Goal: Task Accomplishment & Management: Complete application form

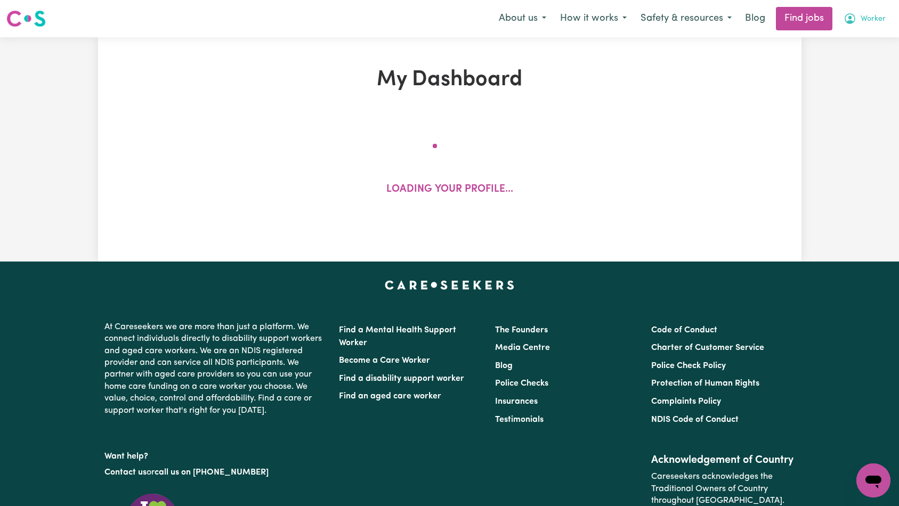
click at [869, 20] on span "Worker" at bounding box center [873, 19] width 25 height 12
click at [861, 35] on link "My Account" at bounding box center [850, 41] width 84 height 20
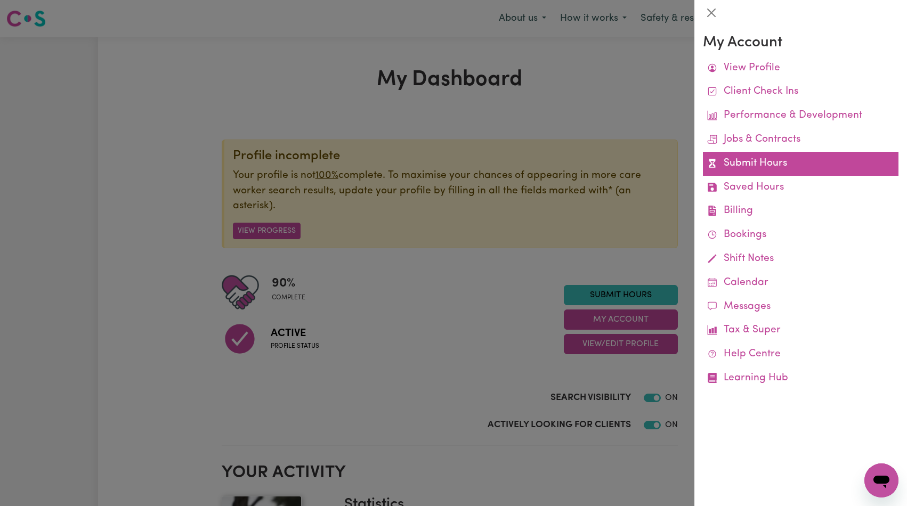
click at [757, 162] on link "Submit Hours" at bounding box center [801, 164] width 196 height 24
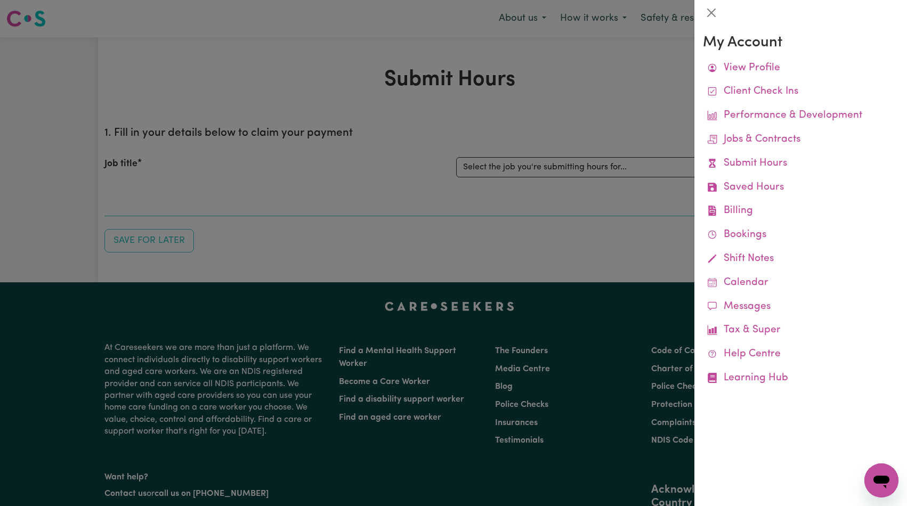
click at [519, 169] on div at bounding box center [453, 253] width 907 height 506
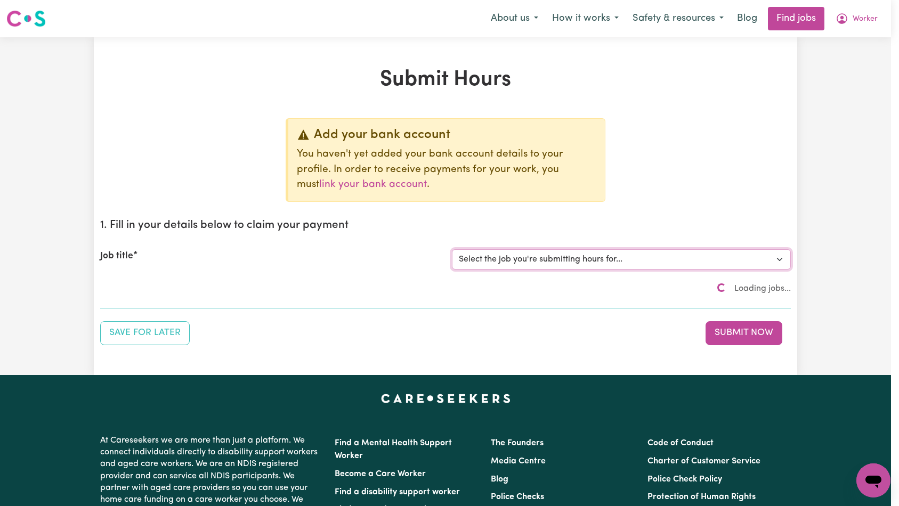
click at [533, 253] on select "Select the job you're submitting hours for..." at bounding box center [621, 259] width 339 height 20
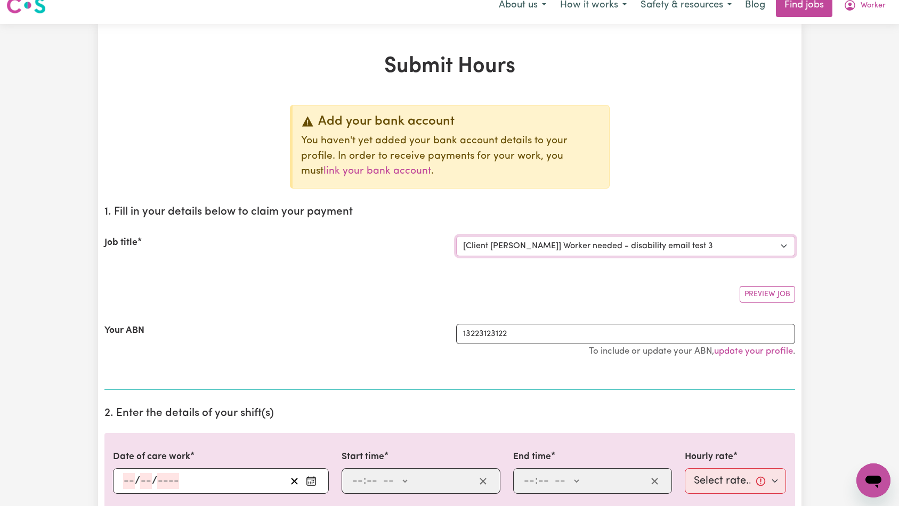
scroll to position [7, 0]
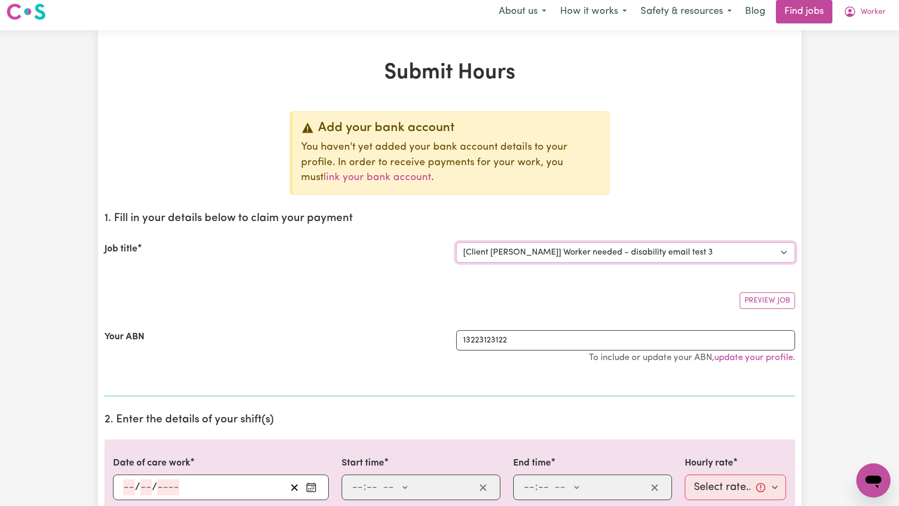
click at [593, 249] on select "Select the job you're submitting hours for... [Tumbi Umbi] Cleaner needed Tumbi…" at bounding box center [625, 252] width 339 height 20
select select "14117"
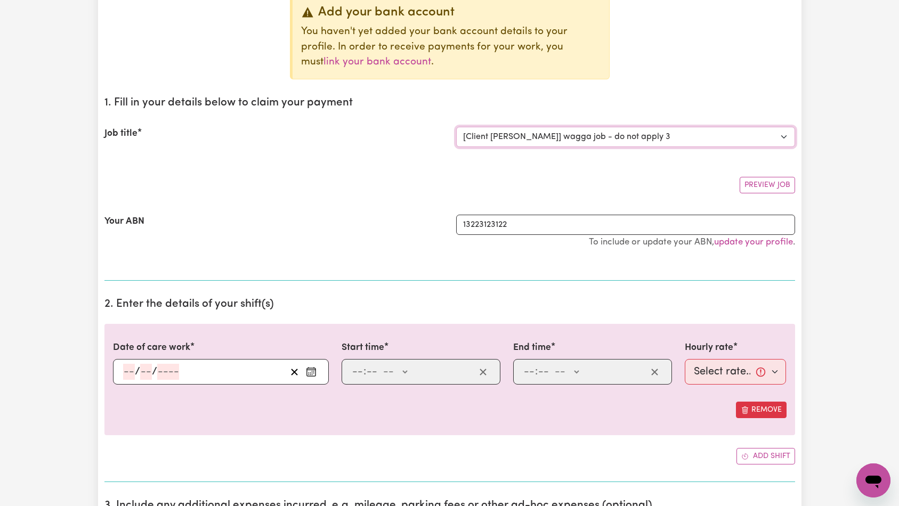
scroll to position [143, 0]
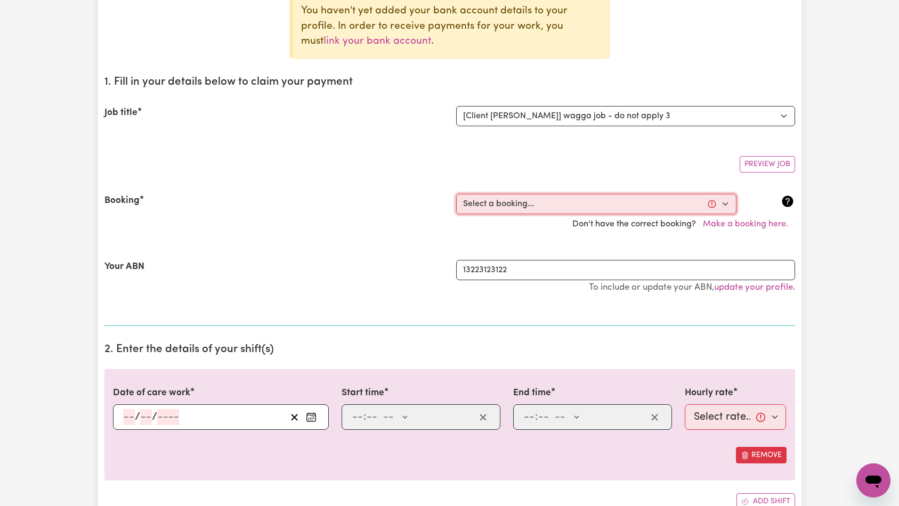
click at [511, 199] on select "Select a booking... [DATE] 06:00pm to 06:04pm (ONE-OFF)" at bounding box center [596, 204] width 280 height 20
select select "354737"
type input "[DATE]"
type input "30"
type input "7"
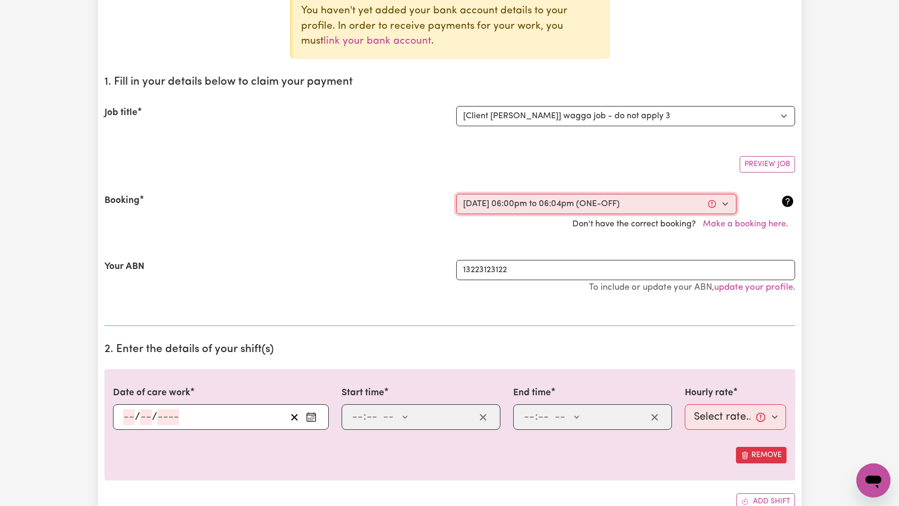
type input "2025"
type input "18:00"
type input "6"
type input "0"
select select "pm"
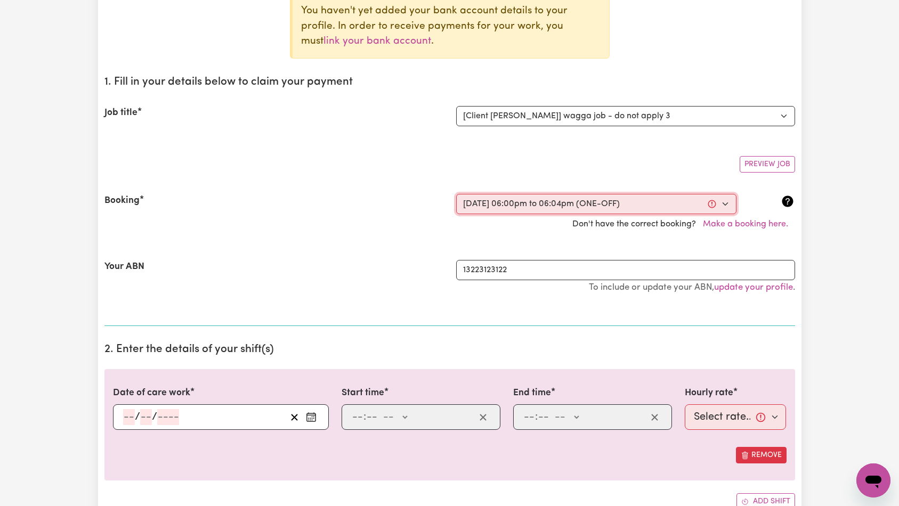
type input "18:04"
type input "6"
type input "4"
select select "pm"
select select "25-Weekday"
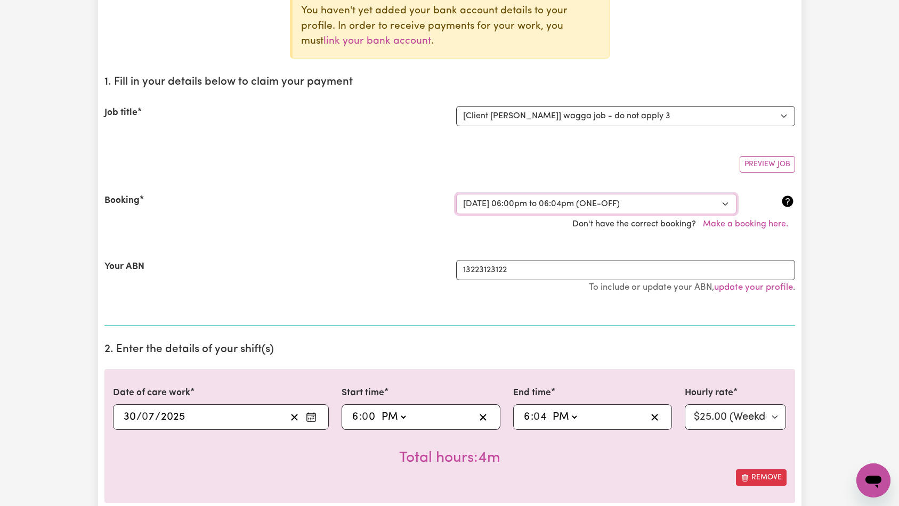
scroll to position [219, 0]
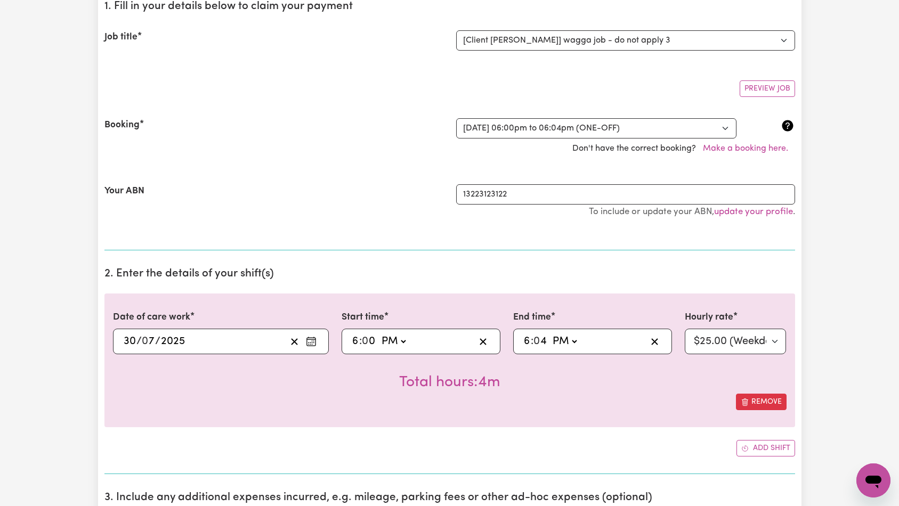
click at [139, 350] on div "[DATE] 30 / 0 7 / 2025" at bounding box center [221, 342] width 216 height 26
click at [142, 339] on input "7" at bounding box center [148, 342] width 13 height 16
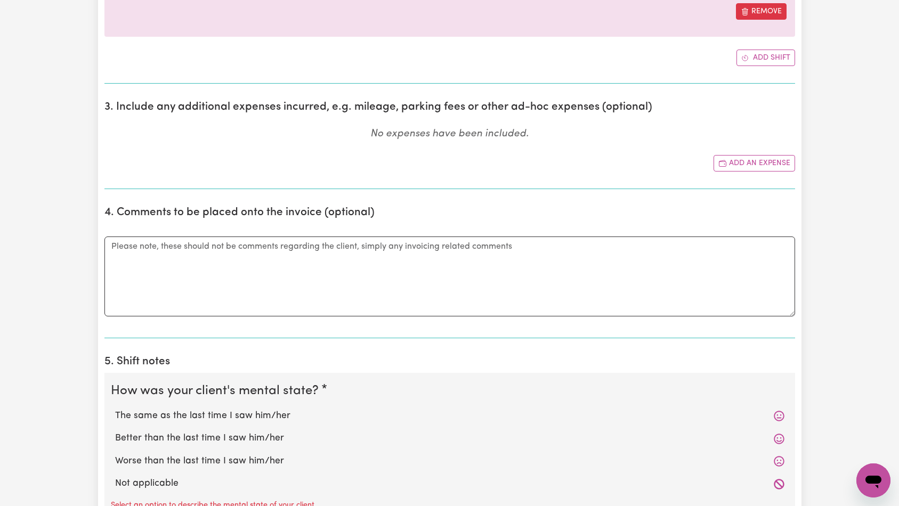
scroll to position [1021, 0]
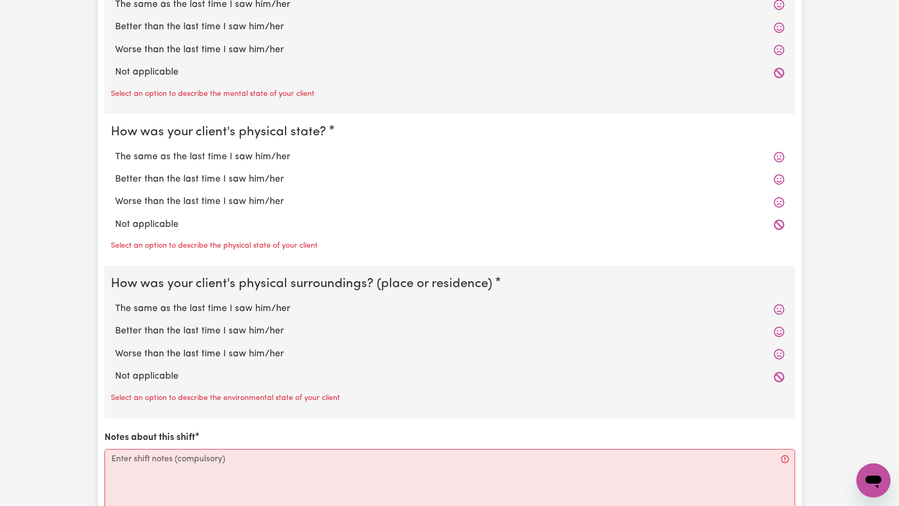
click at [167, 70] on label "Not applicable" at bounding box center [449, 73] width 669 height 14
click at [115, 66] on input "Not applicable" at bounding box center [115, 65] width 1 height 1
radio input "true"
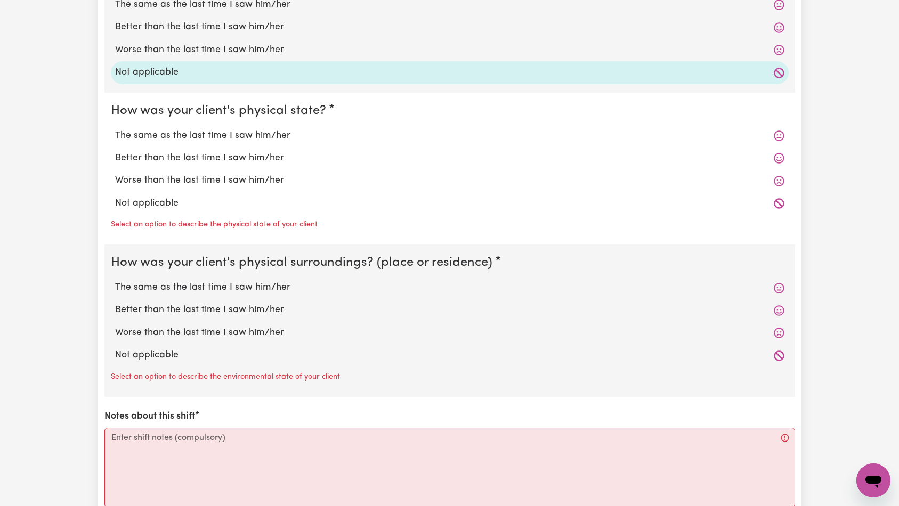
click at [168, 203] on label "Not applicable" at bounding box center [449, 204] width 669 height 14
click at [115, 197] on input "Not applicable" at bounding box center [115, 196] width 1 height 1
radio input "true"
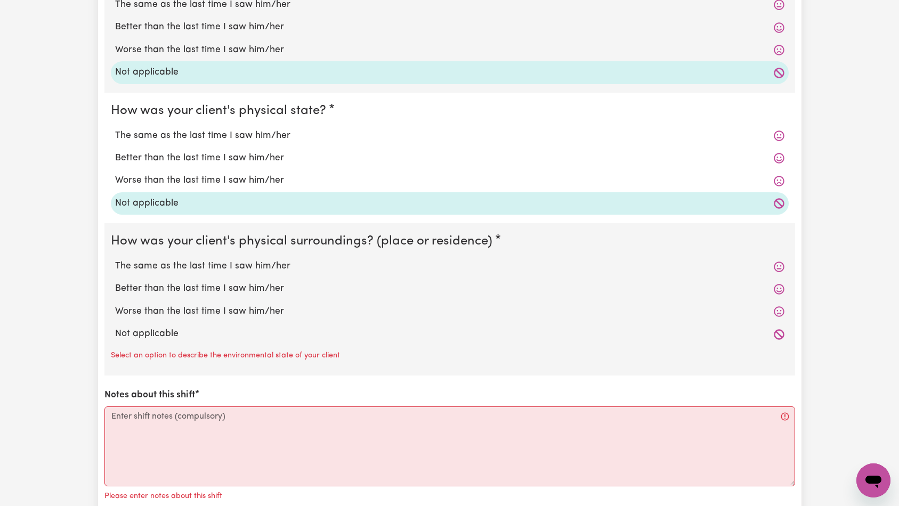
click at [158, 329] on label "Not applicable" at bounding box center [449, 334] width 669 height 14
click at [115, 327] on input "Not applicable" at bounding box center [115, 327] width 1 height 1
radio input "true"
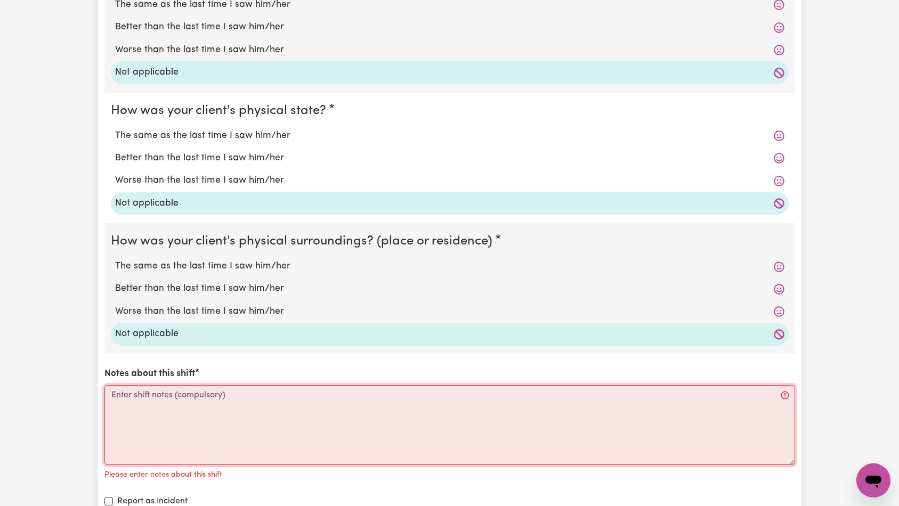
click at [208, 420] on textarea "Notes about this shift" at bounding box center [449, 425] width 691 height 80
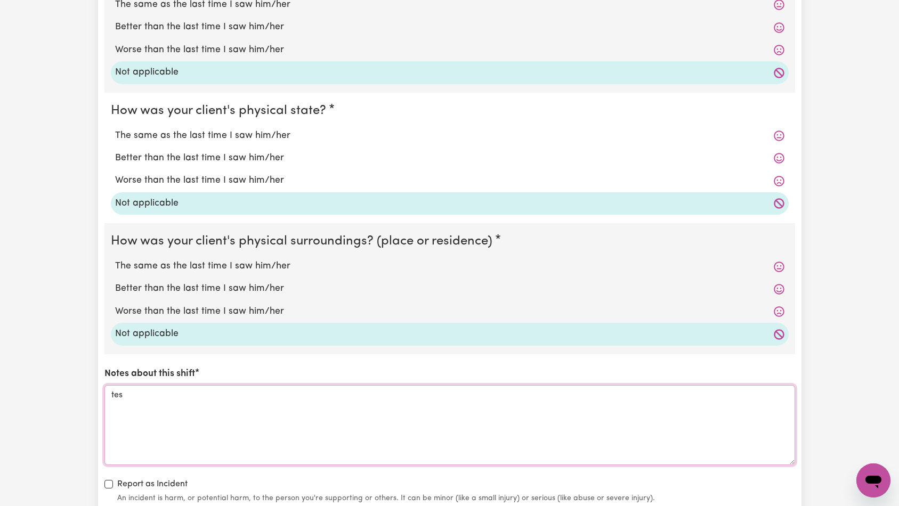
scroll to position [1247, 0]
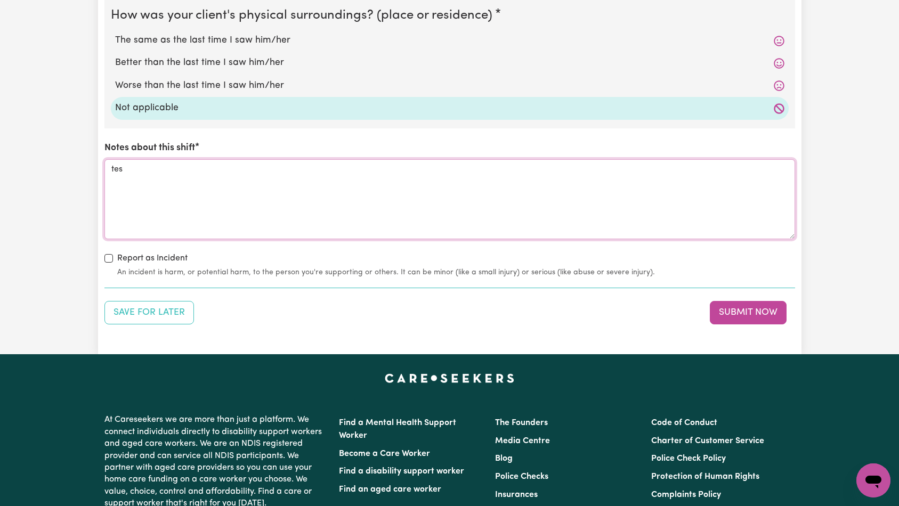
type textarea "tes"
click at [728, 311] on button "Submit Now" at bounding box center [748, 312] width 77 height 23
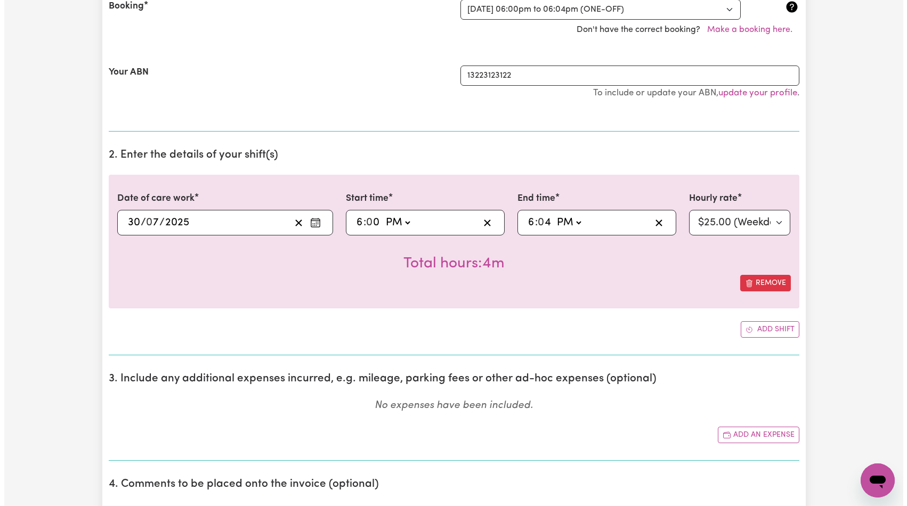
scroll to position [0, 0]
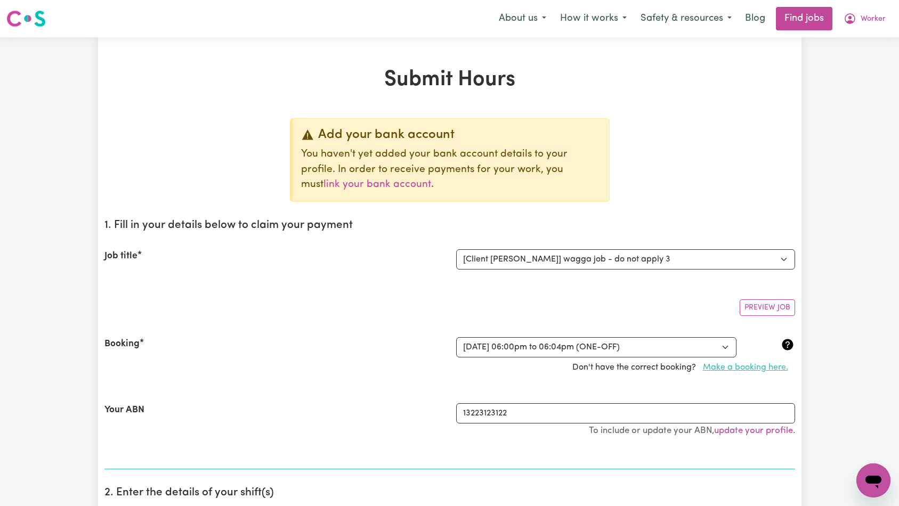
click at [725, 367] on button "Make a booking here." at bounding box center [745, 368] width 99 height 20
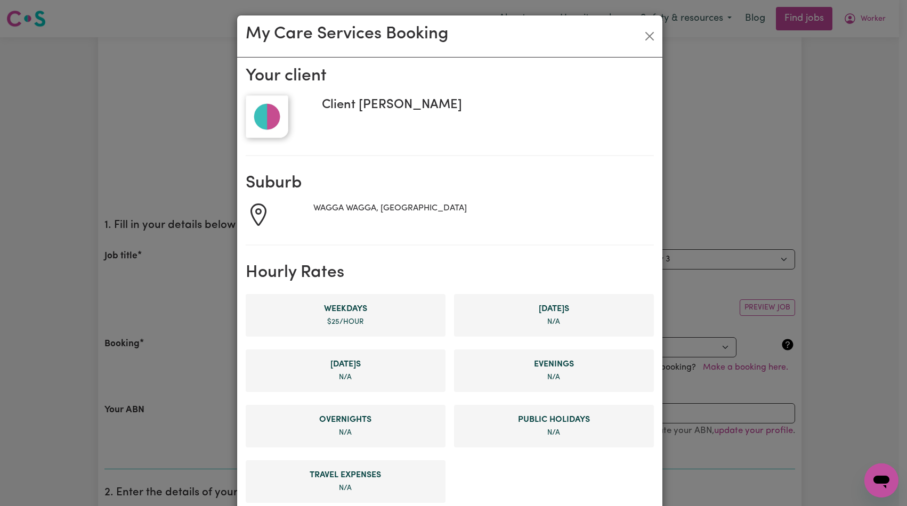
scroll to position [491, 0]
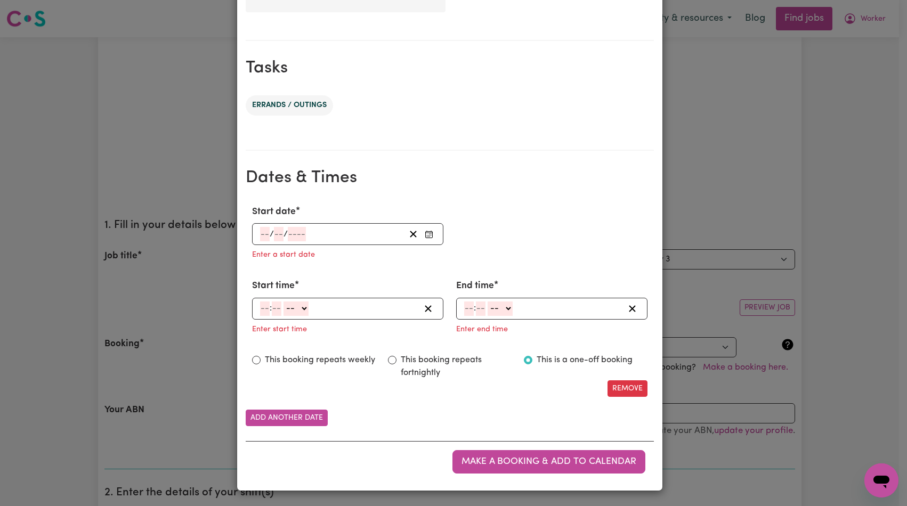
click at [358, 230] on div "/ /" at bounding box center [332, 234] width 146 height 14
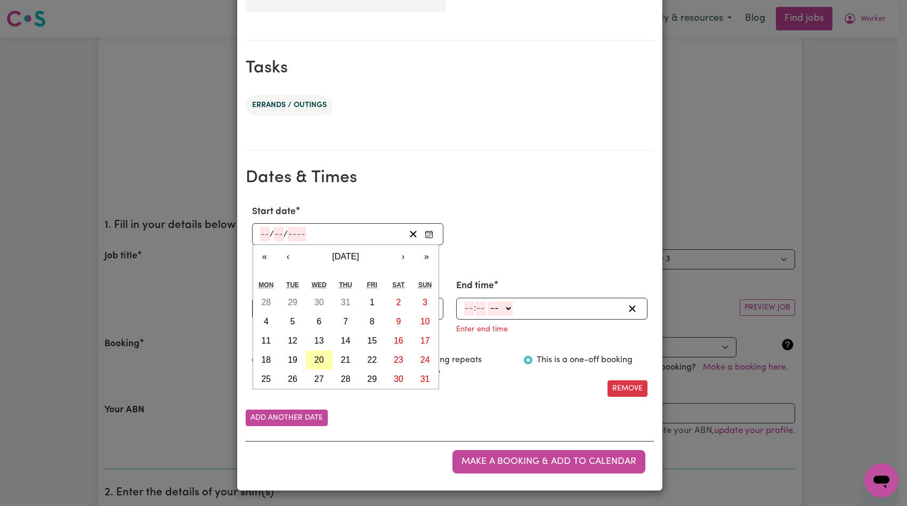
click at [317, 362] on abbr "20" at bounding box center [319, 359] width 10 height 9
type input "[DATE]"
type input "20"
type input "8"
type input "2025"
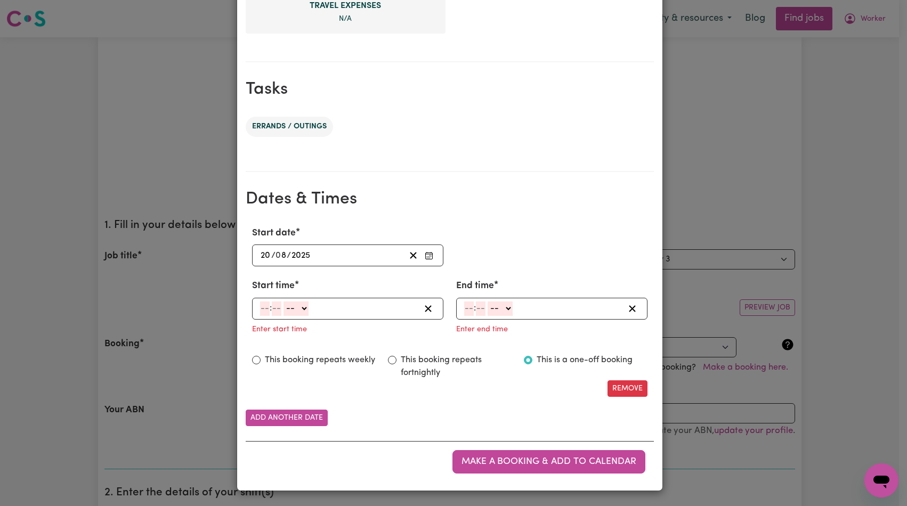
scroll to position [470, 0]
click at [264, 309] on input "number" at bounding box center [265, 309] width 10 height 14
type input "10"
type input "0"
select select "am"
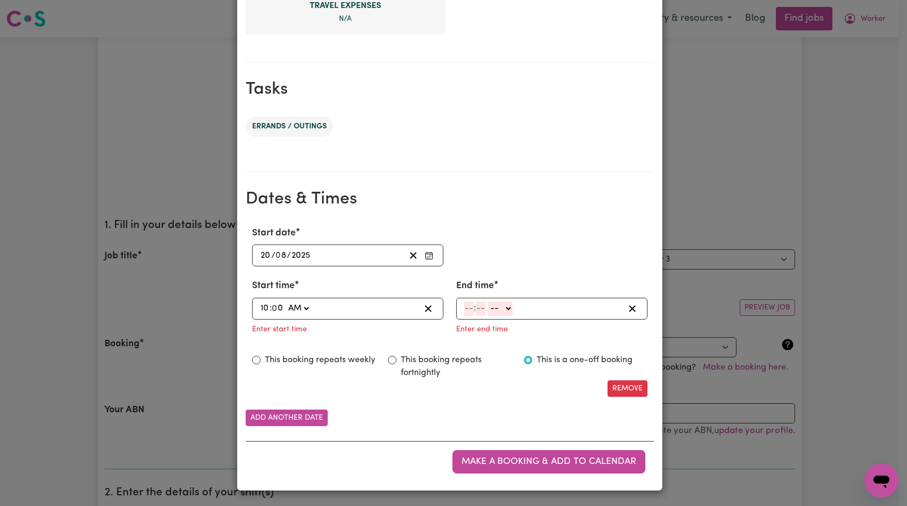
type input "10:00"
type input "10"
type input "05"
select select "am"
type input "10:05"
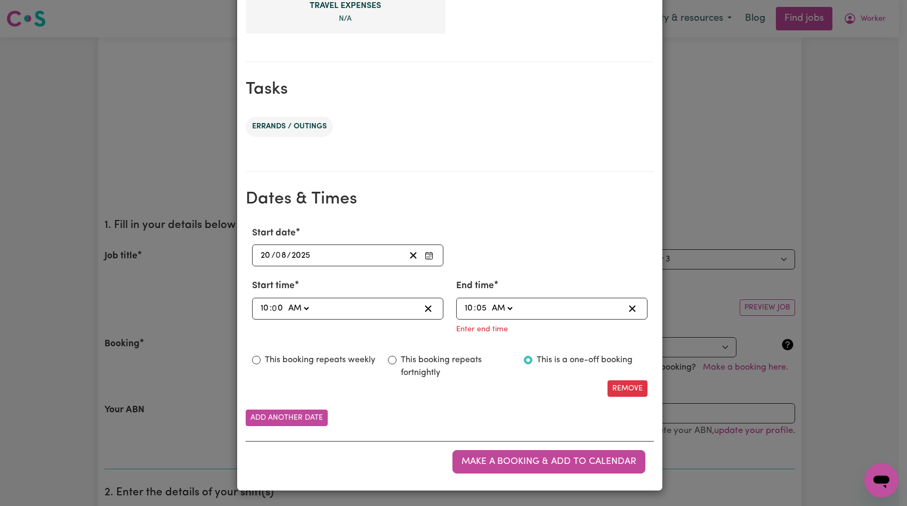
type input "5"
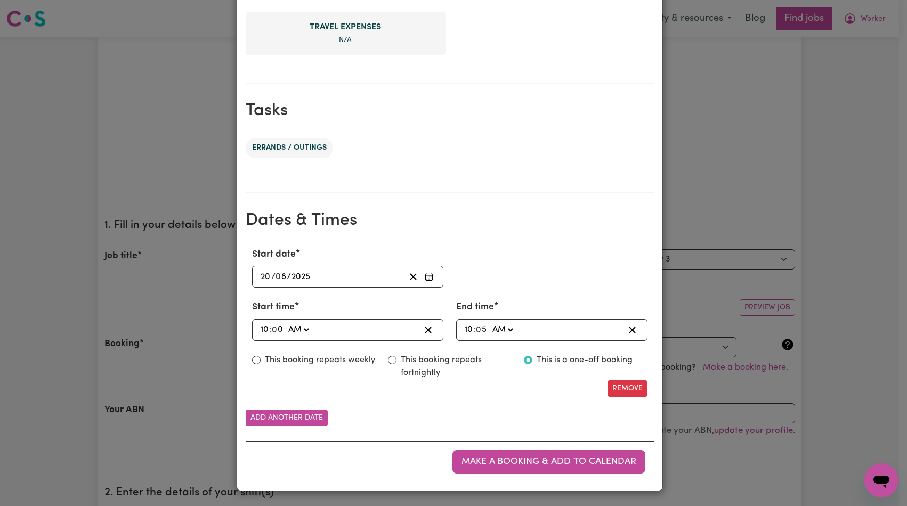
click at [595, 469] on button "Make a booking & add to calendar" at bounding box center [548, 461] width 193 height 23
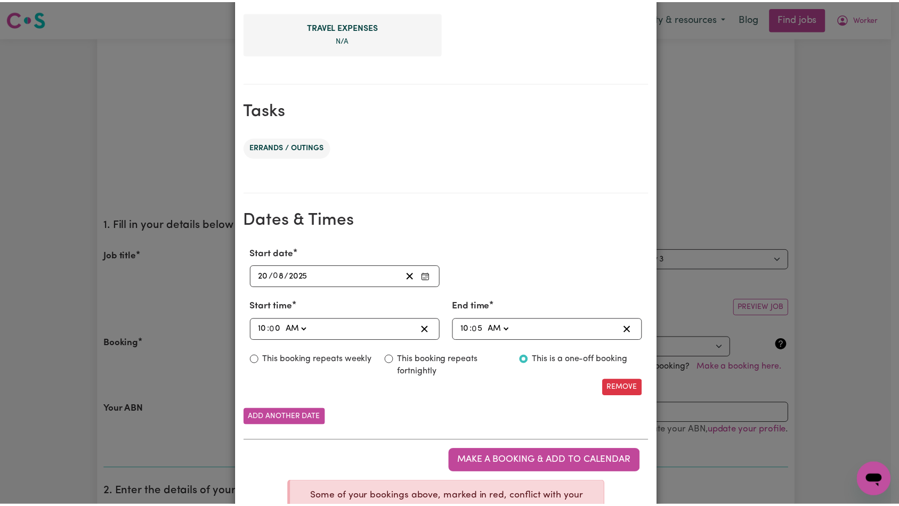
scroll to position [0, 0]
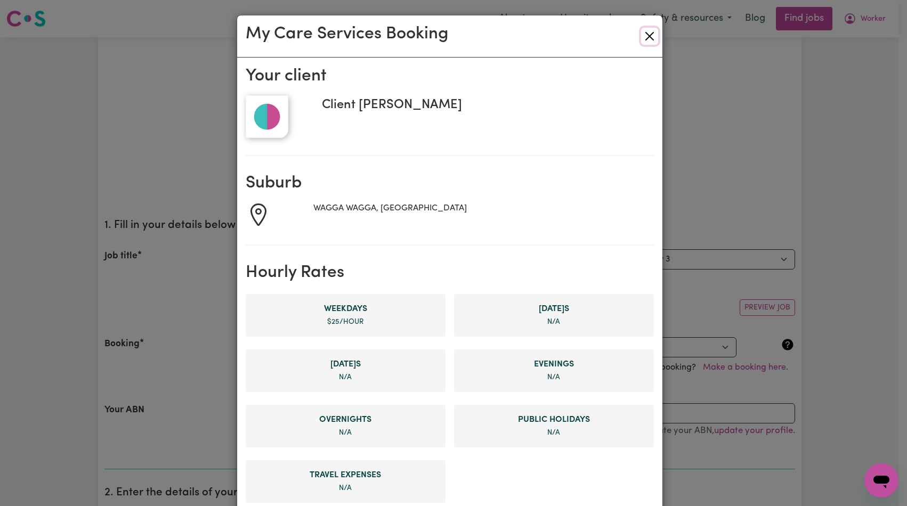
click at [644, 44] on button "Close" at bounding box center [649, 36] width 17 height 17
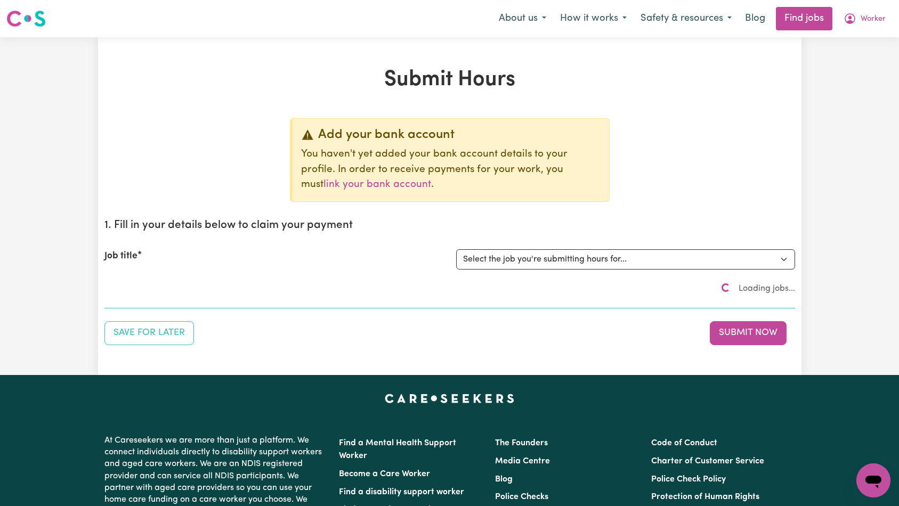
click at [614, 167] on div "Add your bank account You haven't yet added your bank account details to your p…" at bounding box center [449, 231] width 691 height 227
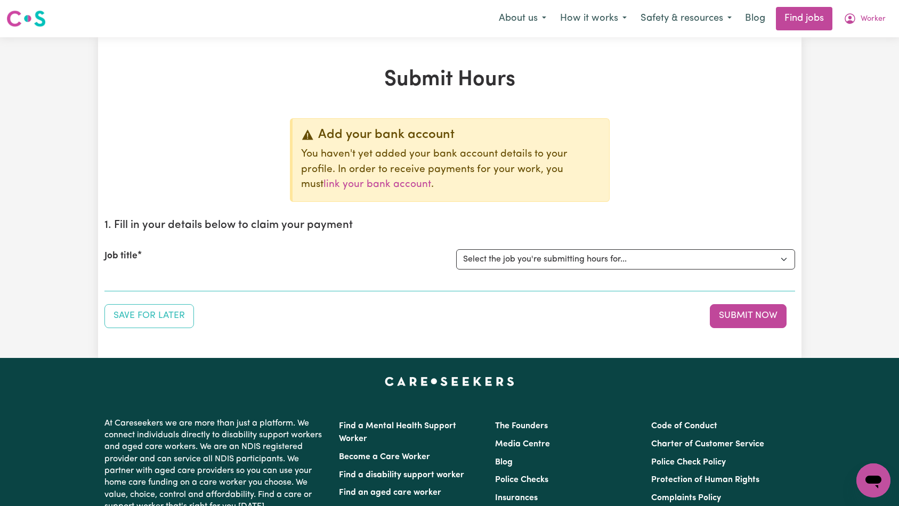
click at [609, 239] on div "Job title Select the job you're submitting hours for... [Tumbi Umbi] Cleaner ne…" at bounding box center [449, 260] width 691 height 46
click at [606, 258] on select "Select the job you're submitting hours for... [Tumbi Umbi] Cleaner needed Tumbi…" at bounding box center [625, 259] width 339 height 20
select select "14117"
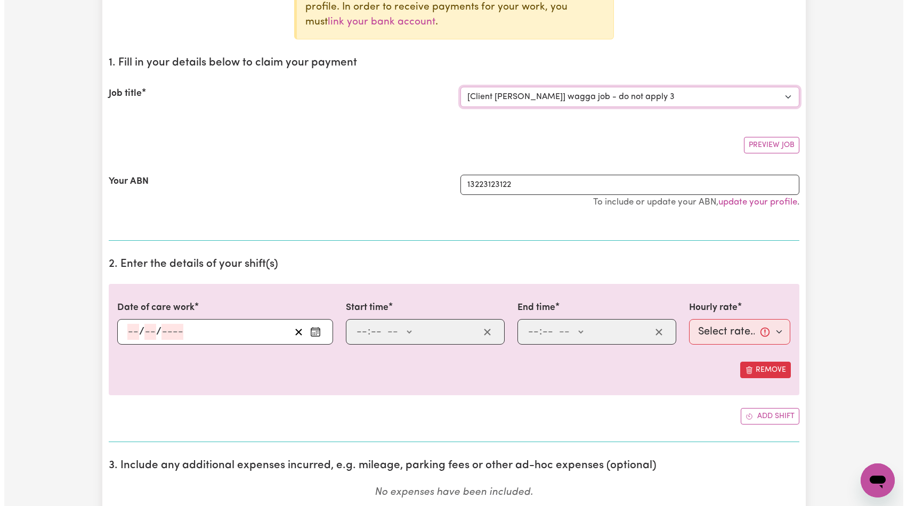
scroll to position [218, 0]
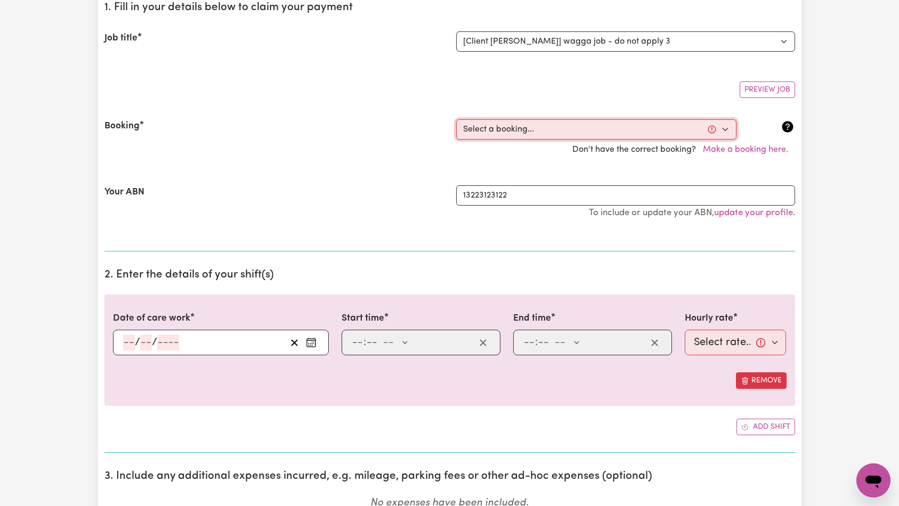
click at [552, 119] on select "Select a booking... [DATE] 06:00pm to 06:04pm (ONE-OFF)" at bounding box center [596, 129] width 280 height 20
click at [742, 144] on button "Make a booking here." at bounding box center [745, 150] width 99 height 20
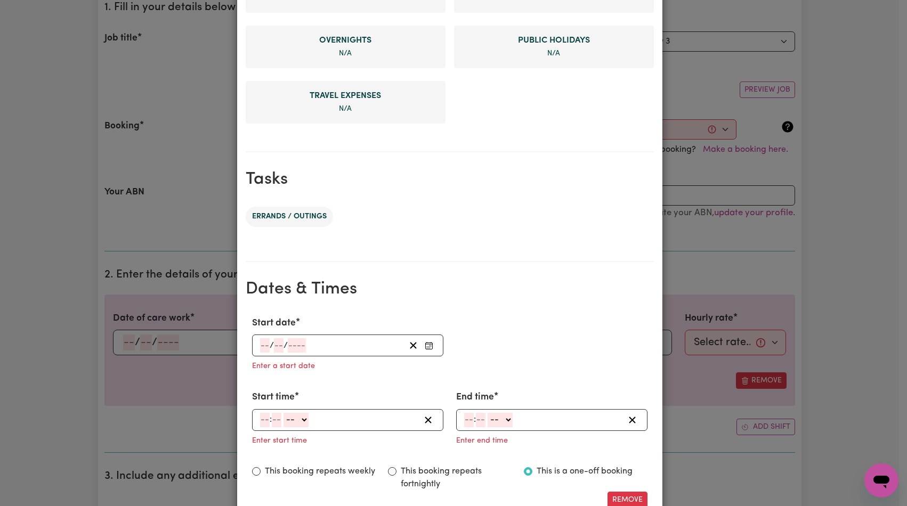
scroll to position [491, 0]
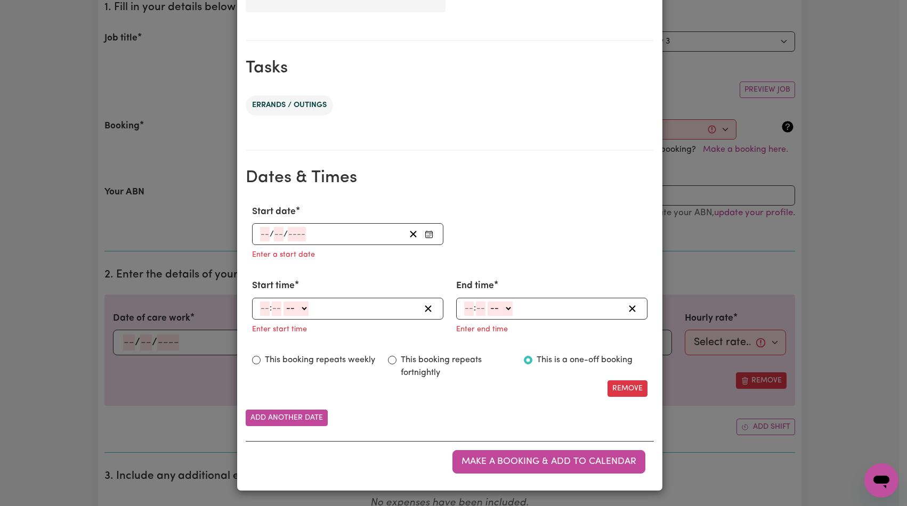
click at [295, 225] on div "/ /" at bounding box center [347, 234] width 191 height 22
click at [296, 233] on input "number" at bounding box center [297, 234] width 18 height 14
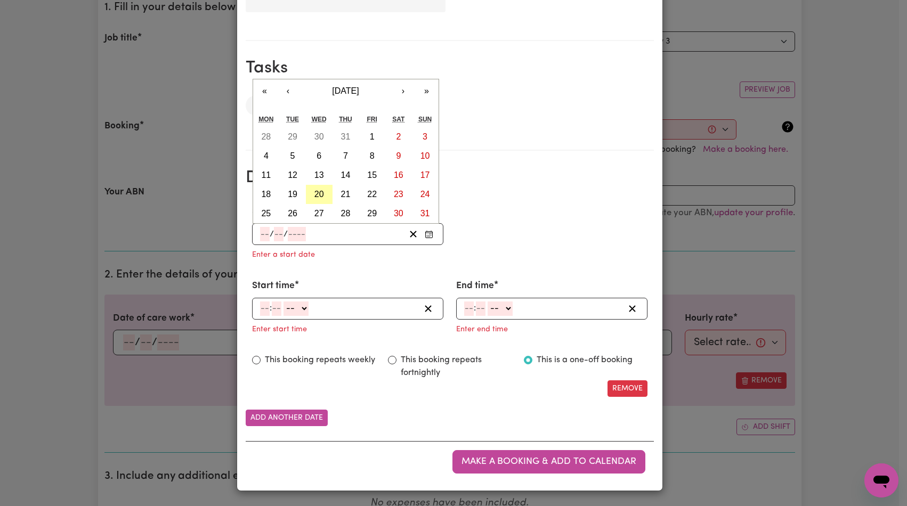
click at [315, 193] on abbr "20" at bounding box center [319, 194] width 10 height 9
type input "[DATE]"
type input "20"
type input "8"
type input "2025"
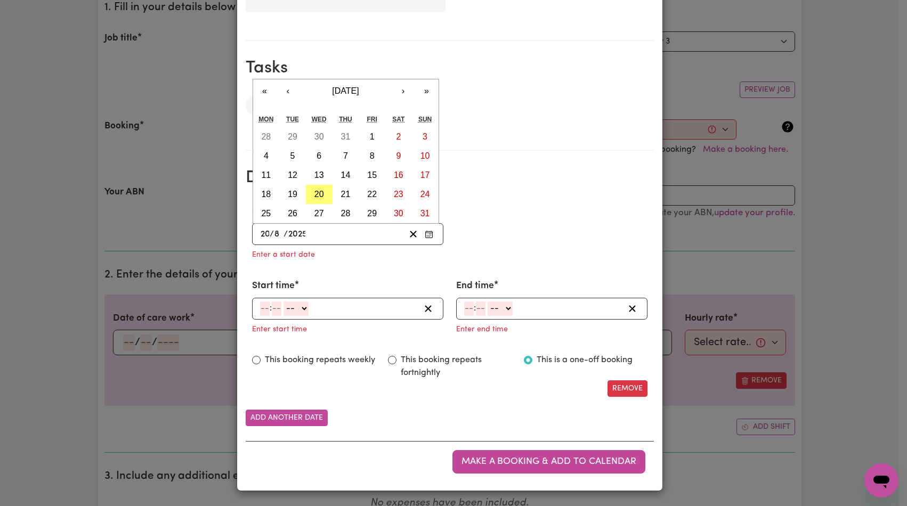
scroll to position [470, 0]
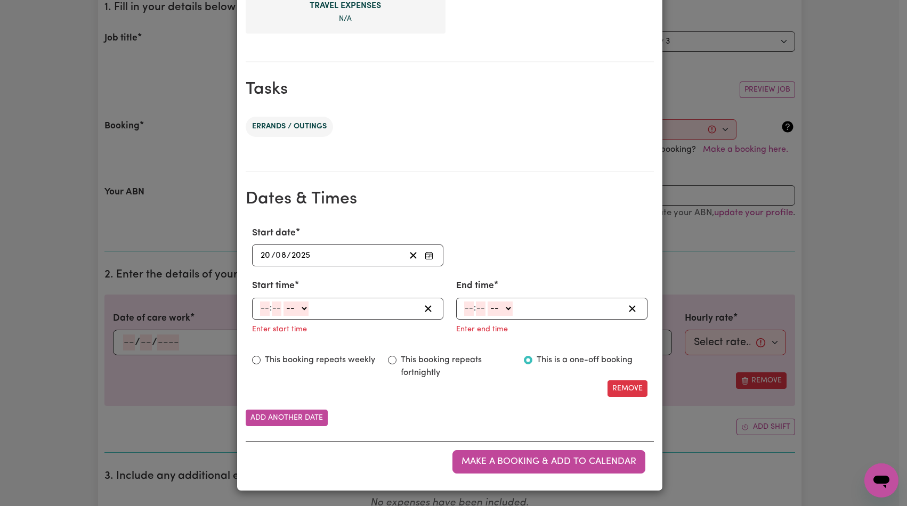
click at [267, 303] on div ": -- AM PM" at bounding box center [339, 309] width 161 height 14
type input "10"
type input "0"
select select "am"
type input "10:00"
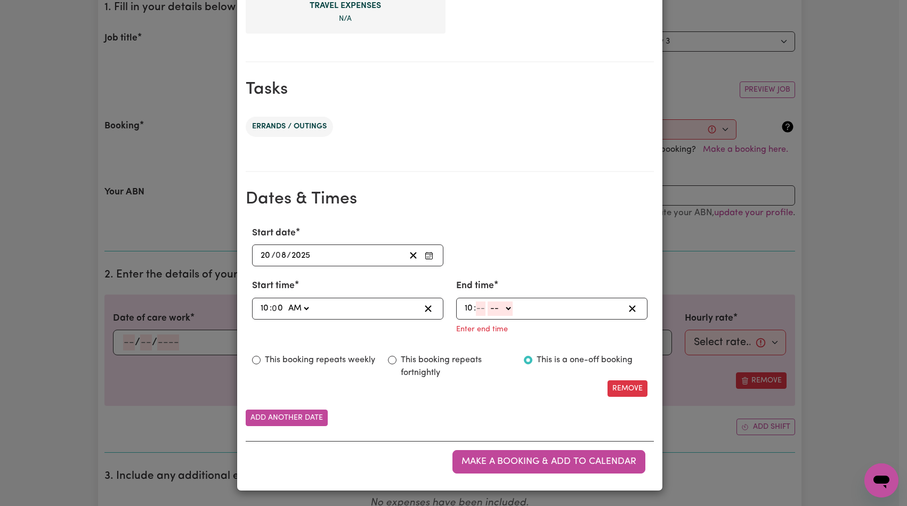
type input "10"
select select "am"
type input "10:10"
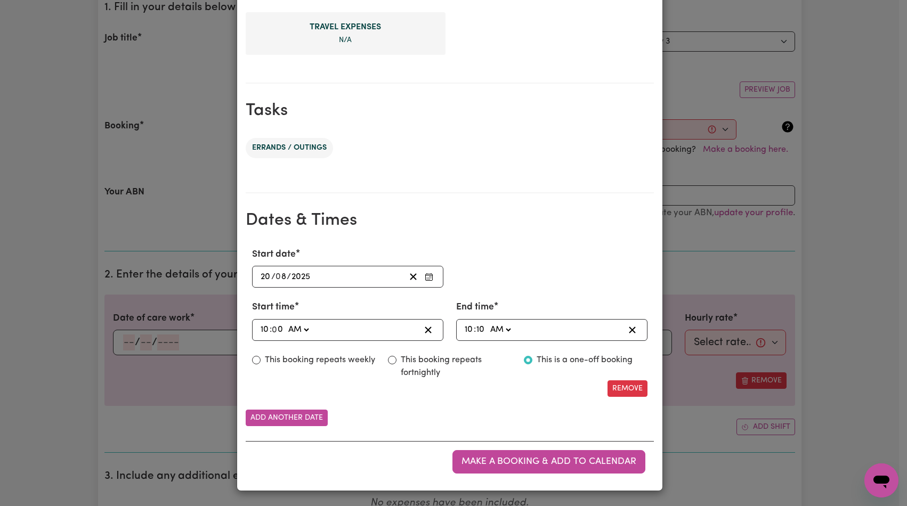
scroll to position [448, 0]
click at [452, 455] on button "Make a booking & add to calendar" at bounding box center [548, 461] width 193 height 23
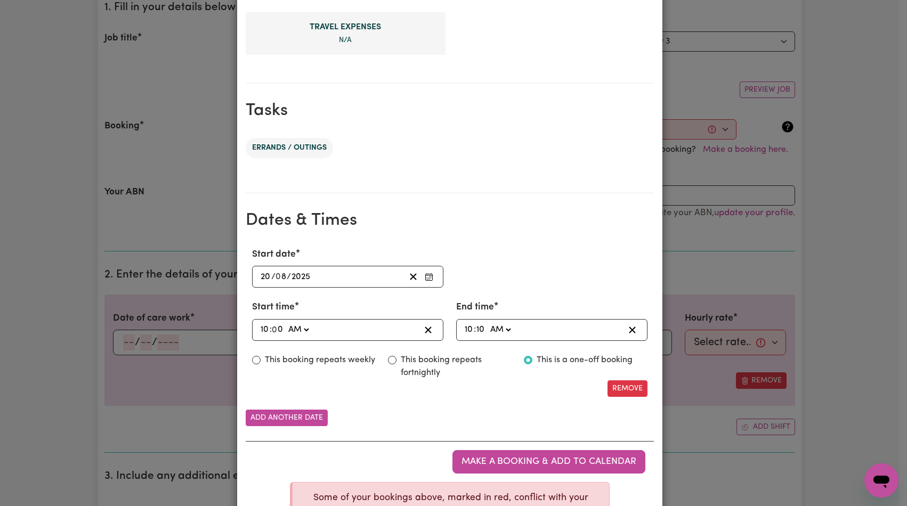
scroll to position [517, 0]
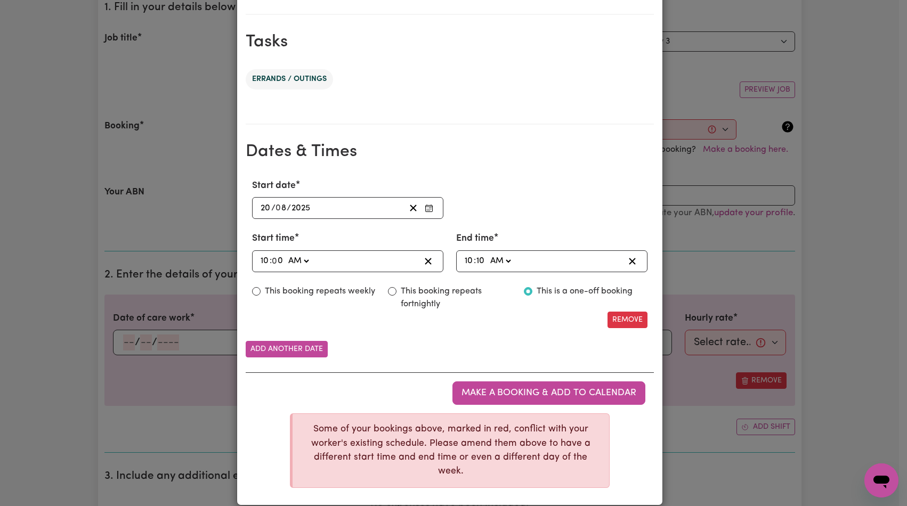
click at [276, 257] on input "0" at bounding box center [277, 261] width 11 height 14
click at [260, 261] on input "10" at bounding box center [265, 261] width 10 height 14
type input "01:00"
type input "1"
type input "11:00"
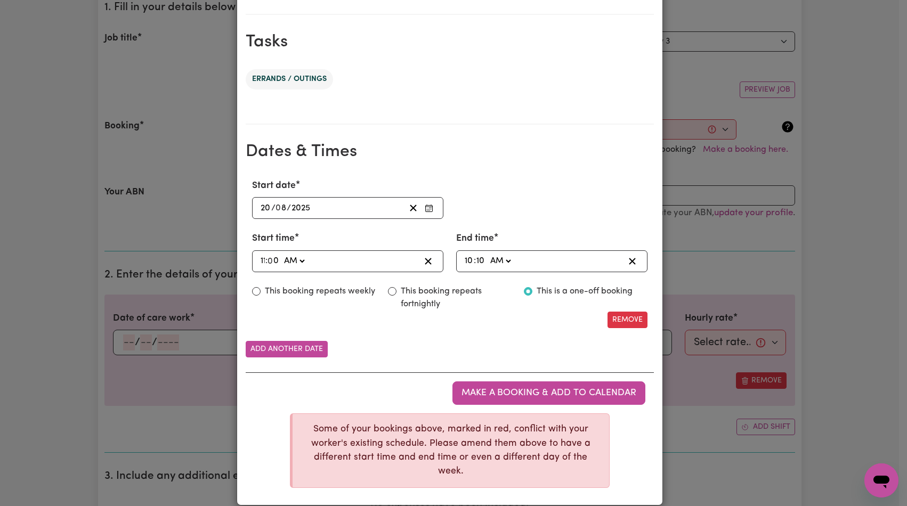
type input "11"
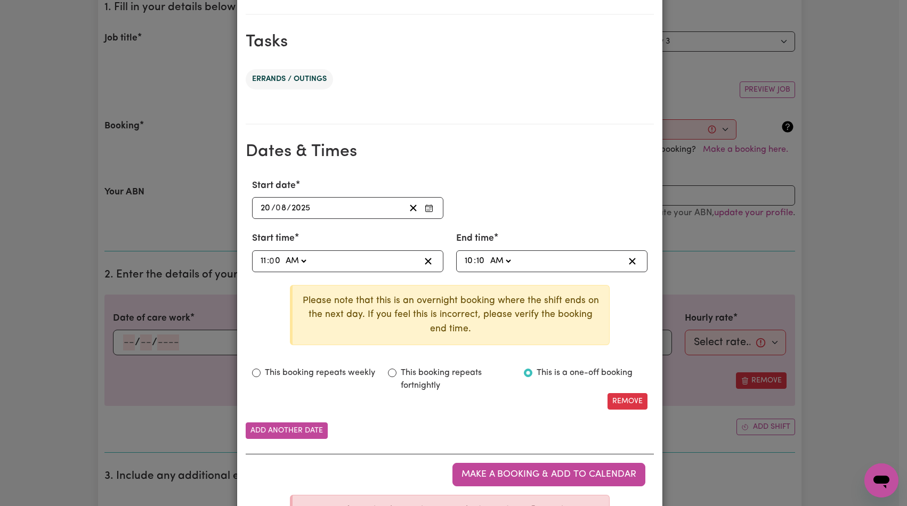
click at [260, 256] on input "11" at bounding box center [263, 261] width 7 height 14
click at [278, 207] on input "8" at bounding box center [281, 208] width 11 height 14
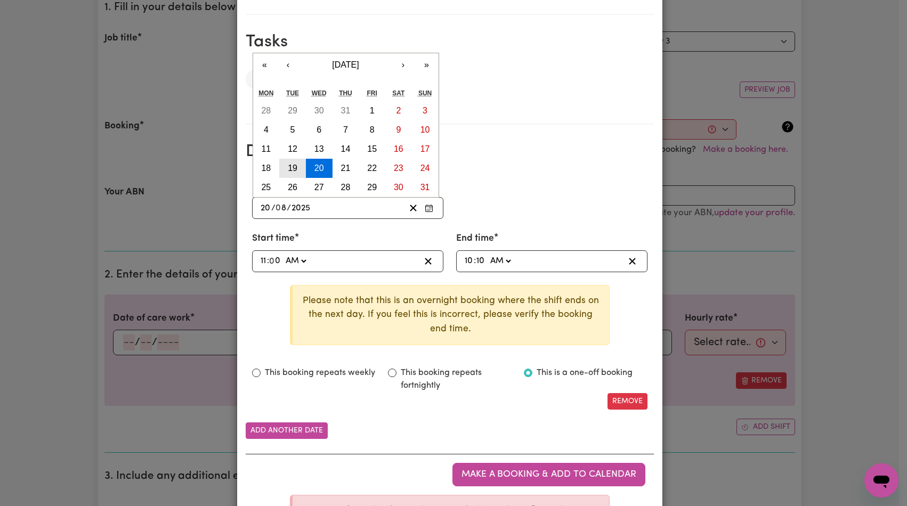
click at [288, 172] on abbr "19" at bounding box center [293, 168] width 10 height 9
type input "2025-08-19"
type input "19"
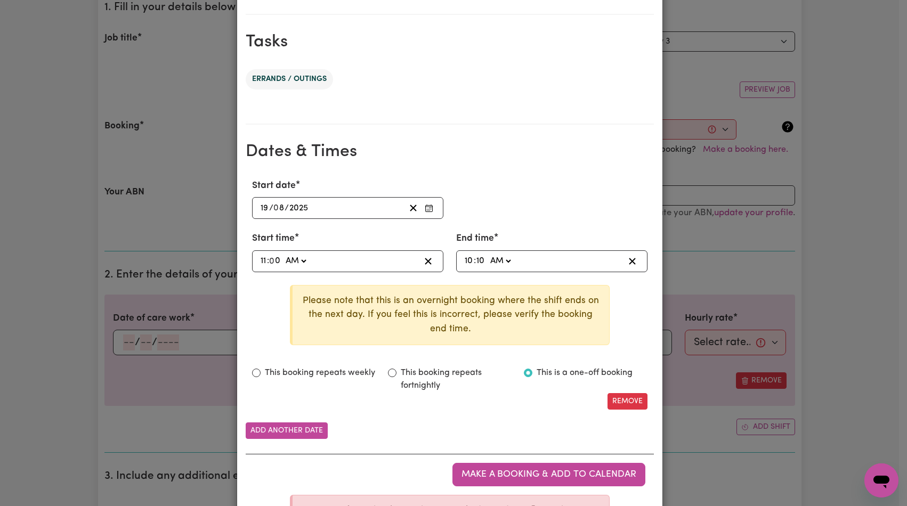
click at [260, 260] on input "11" at bounding box center [263, 261] width 7 height 14
type input "01:00"
type input "1"
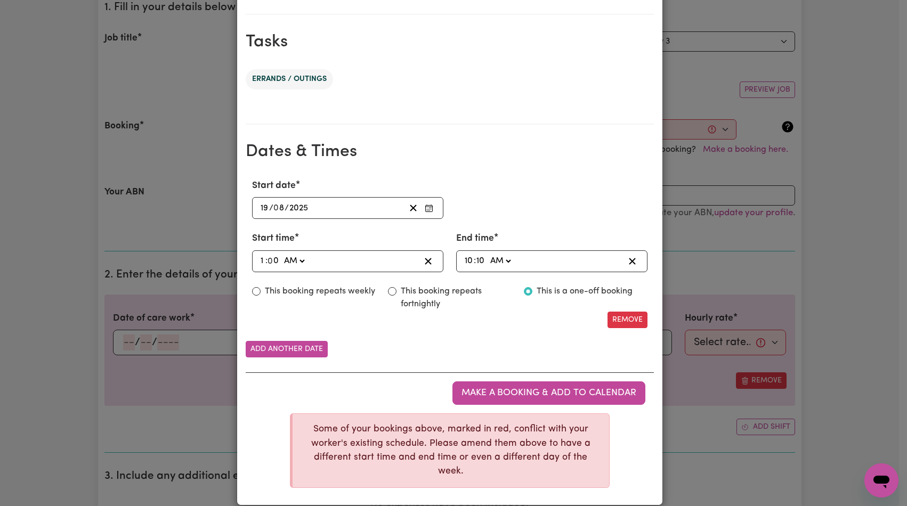
type input "10:00"
type input "10"
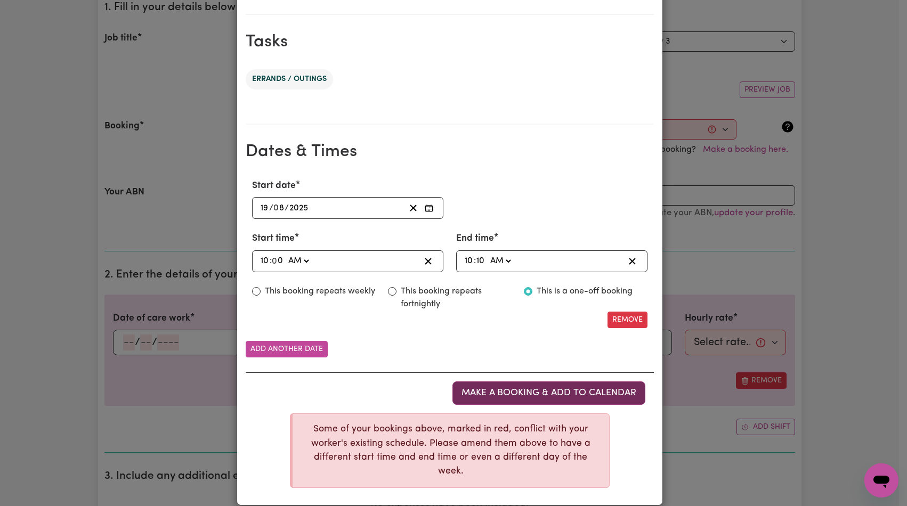
click at [565, 396] on span "Make a booking & add to calendar" at bounding box center [549, 393] width 175 height 9
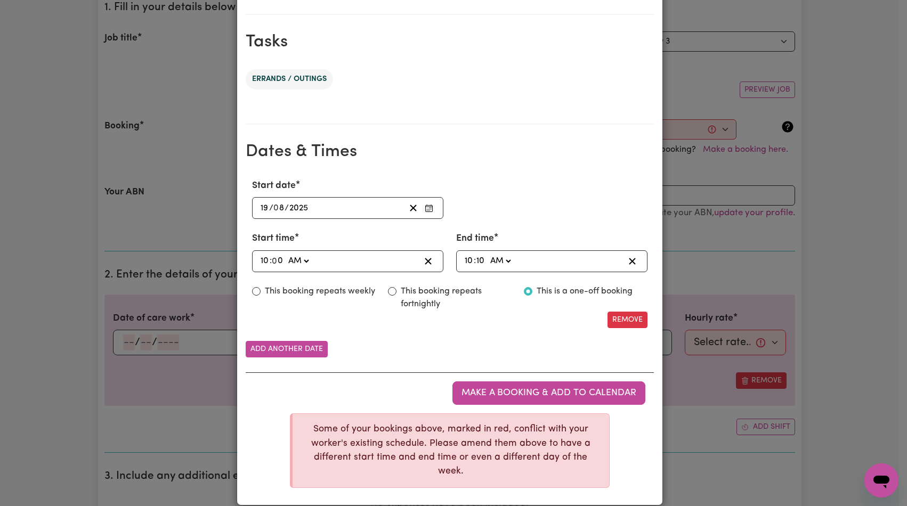
click at [262, 263] on input "10" at bounding box center [265, 261] width 10 height 14
click at [261, 262] on input "10" at bounding box center [265, 261] width 10 height 14
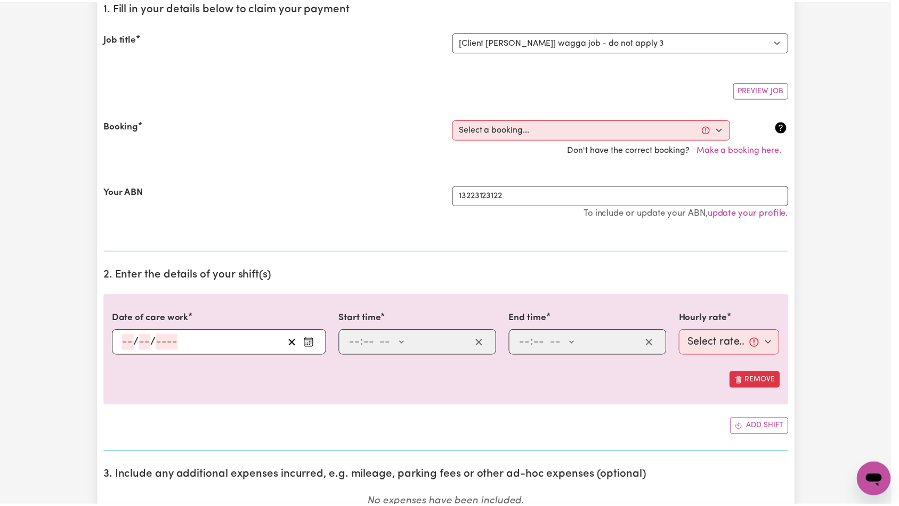
scroll to position [0, 0]
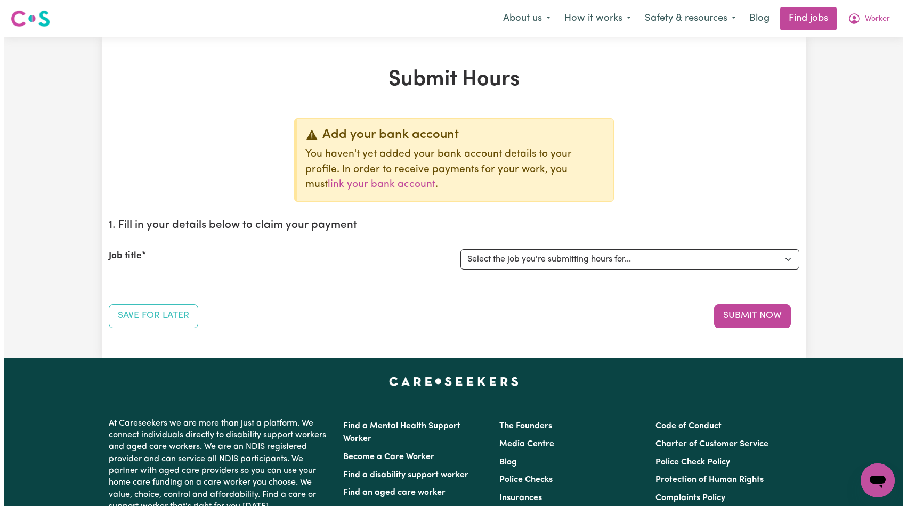
scroll to position [152, 0]
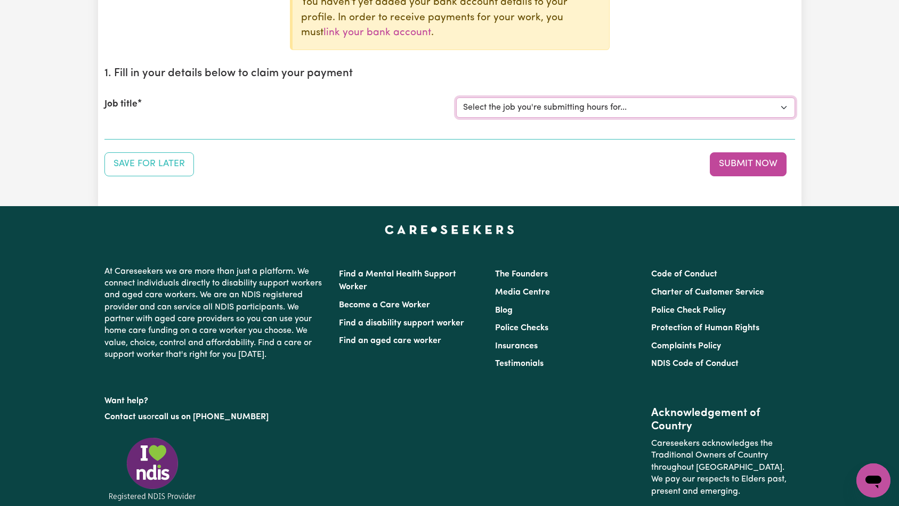
click at [598, 115] on select "Select the job you're submitting hours for... [Tumbi Umbi] Cleaner needed Tumbi…" at bounding box center [625, 108] width 339 height 20
select select "14117"
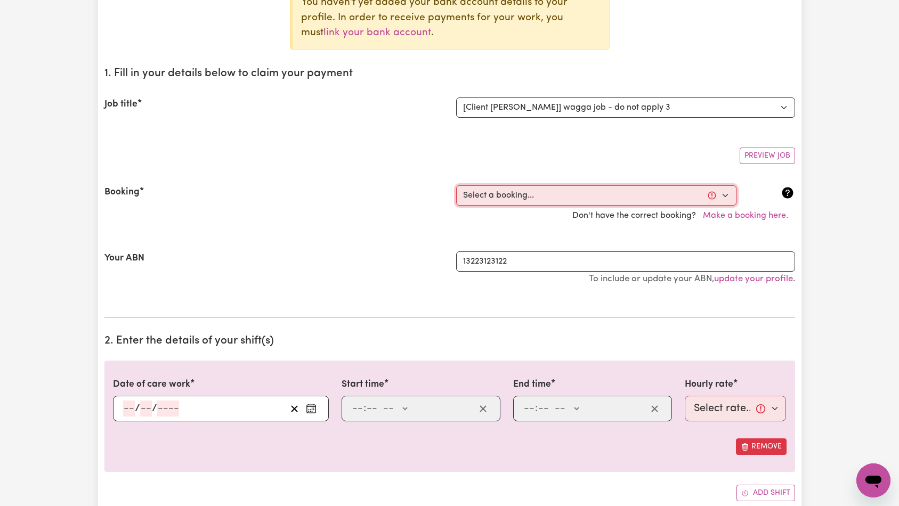
click at [637, 196] on select "Select a booking... [DATE] 06:00pm to 06:04pm (ONE-OFF)" at bounding box center [596, 195] width 280 height 20
click at [765, 214] on button "Make a booking here." at bounding box center [745, 216] width 99 height 20
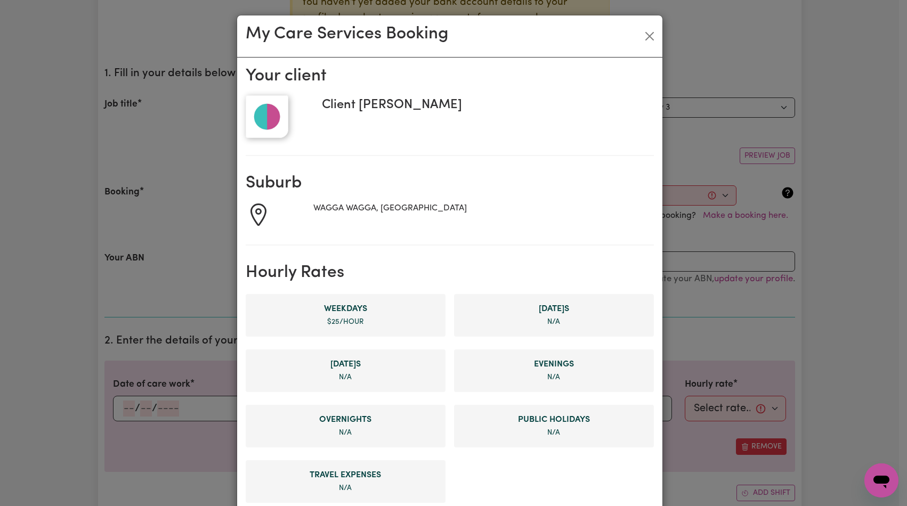
scroll to position [491, 0]
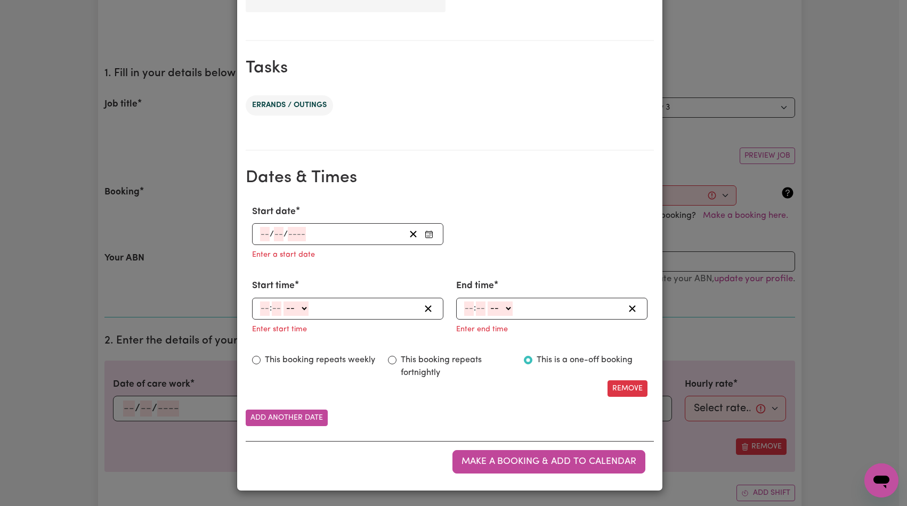
click at [315, 235] on div "/ /" at bounding box center [332, 234] width 146 height 14
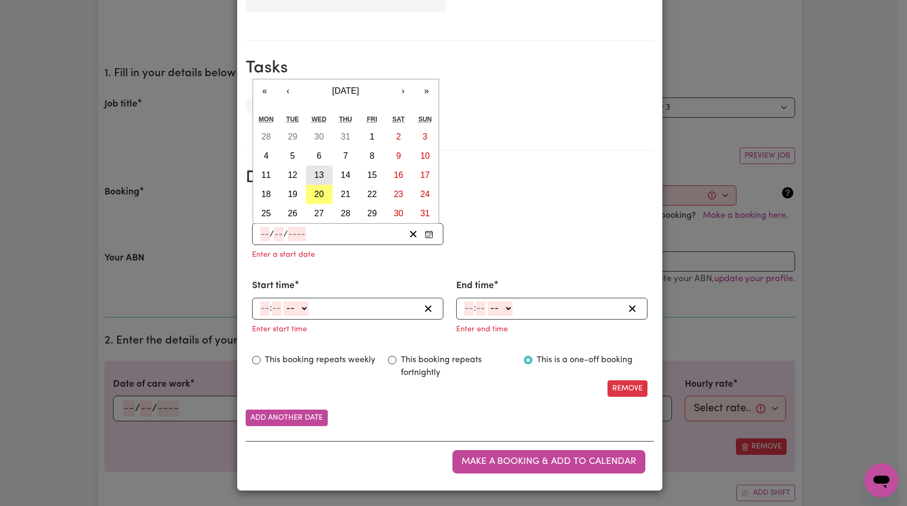
click at [321, 176] on button "13" at bounding box center [319, 175] width 27 height 19
type input "2025-08-13"
type input "13"
type input "8"
type input "2025"
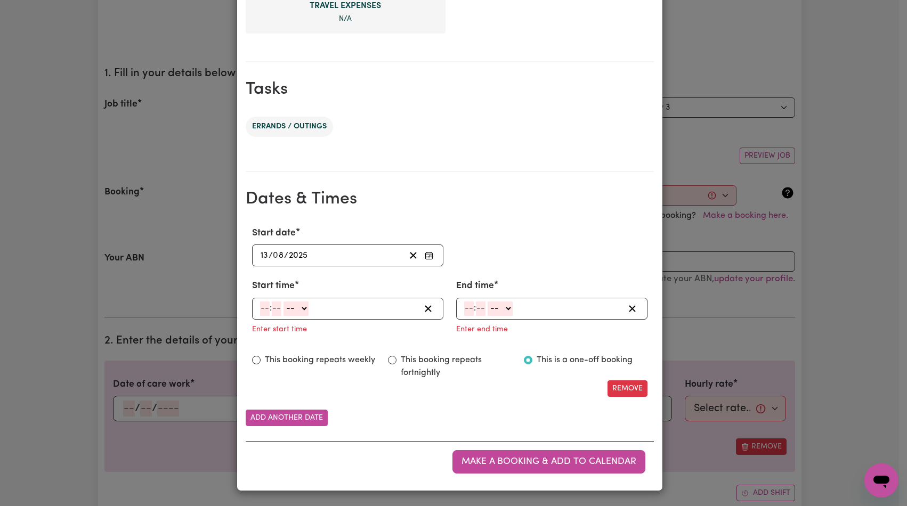
scroll to position [470, 0]
click at [260, 310] on input "number" at bounding box center [265, 309] width 10 height 14
type input "7"
type input "0"
select select "am"
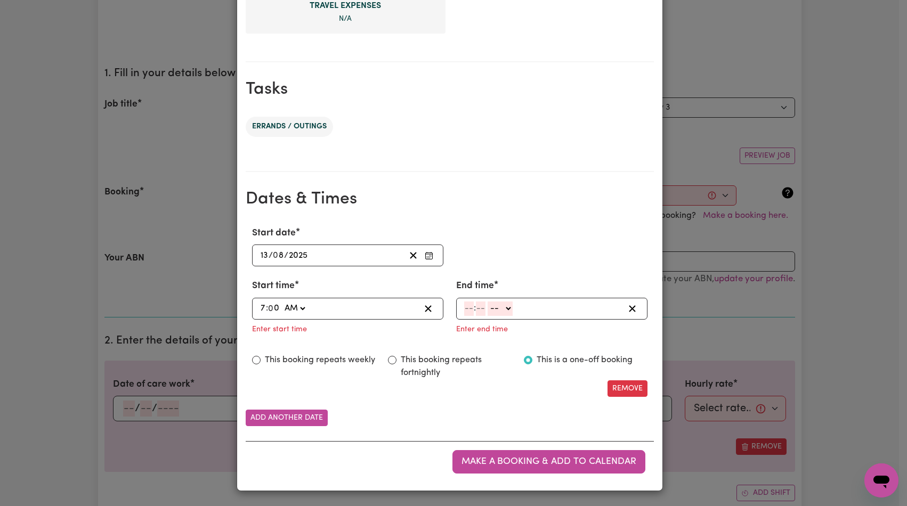
type input "07:00"
type input "7"
type input "01"
select select "am"
type input "07:01"
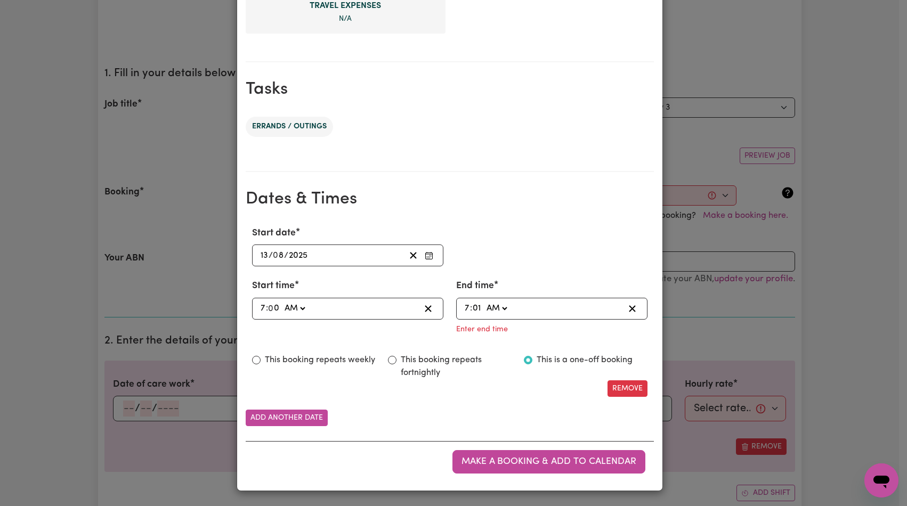
type input "1"
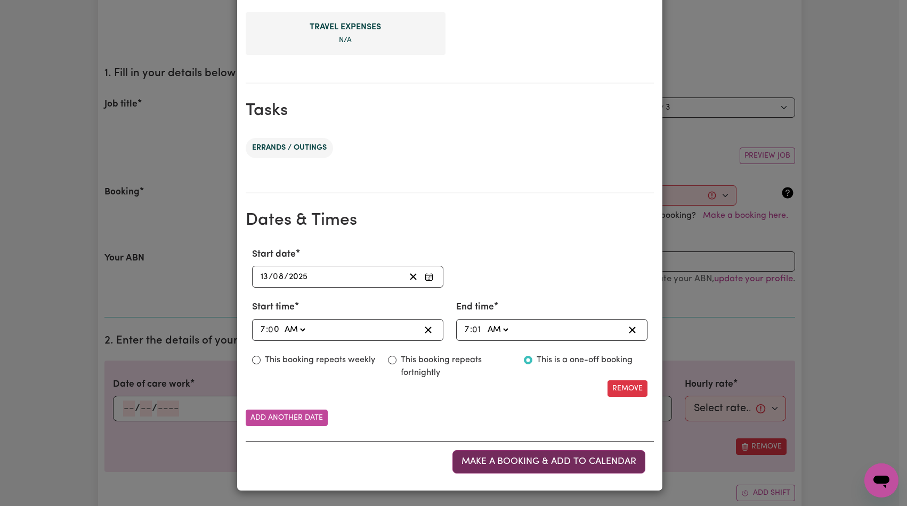
click at [468, 457] on span "Make a booking & add to calendar" at bounding box center [549, 461] width 175 height 9
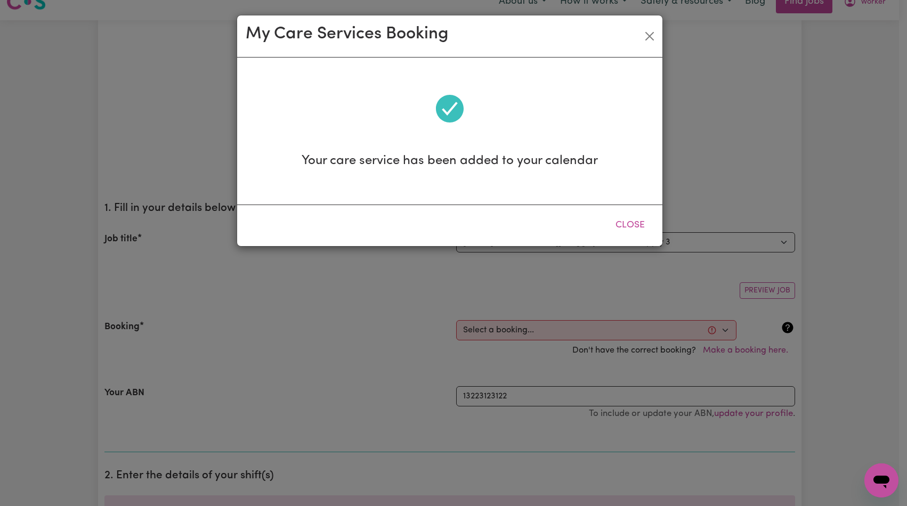
scroll to position [0, 0]
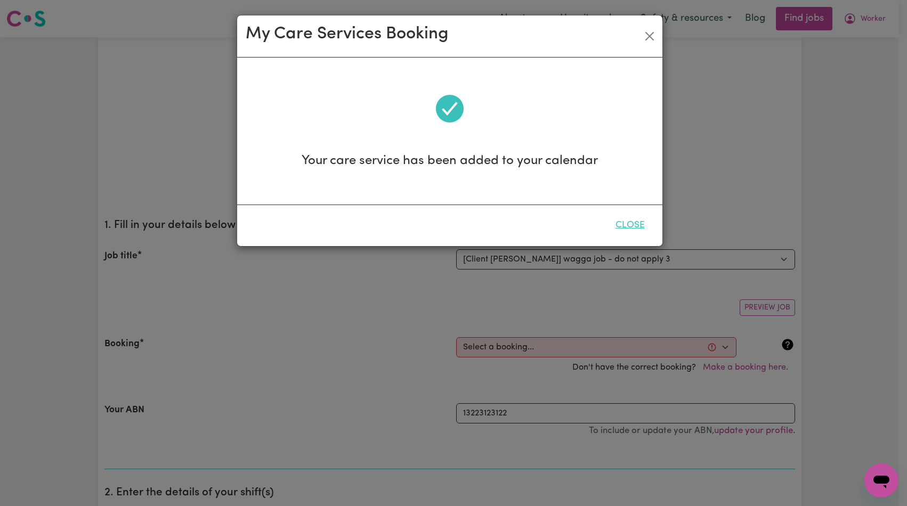
click at [624, 221] on button "Close" at bounding box center [629, 225] width 47 height 23
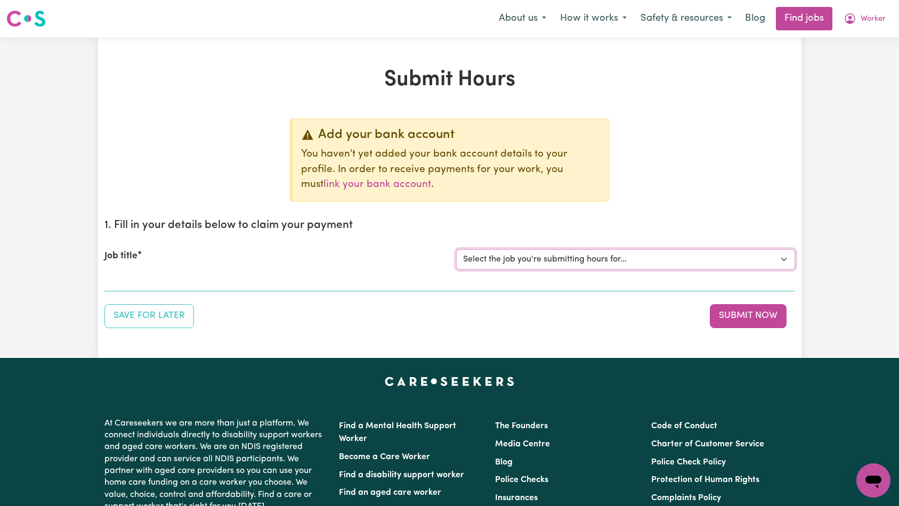
click at [572, 259] on select "Select the job you're submitting hours for... [Tumbi Umbi] Cleaner needed Tumbi…" at bounding box center [625, 259] width 339 height 20
select select "14117"
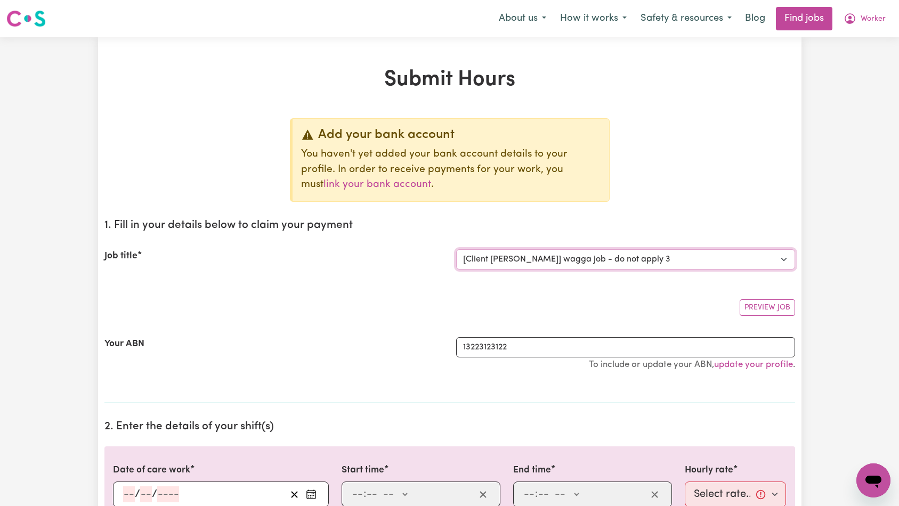
scroll to position [130, 0]
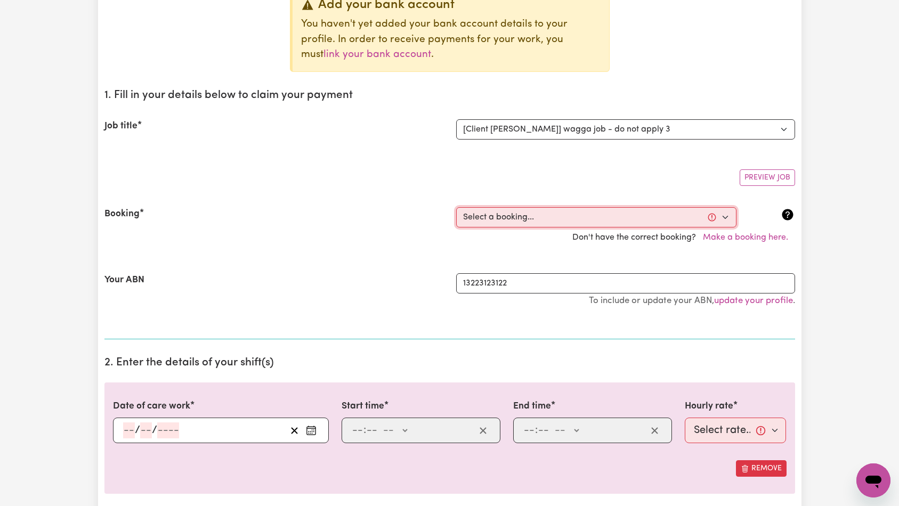
click at [534, 216] on select "Select a booking... Wed, July 30, 2025 - 06:00pm to 06:04pm (ONE-OFF) Wed, Augu…" at bounding box center [596, 217] width 280 height 20
select select "359199"
type input "2025-08-13"
type input "13"
type input "8"
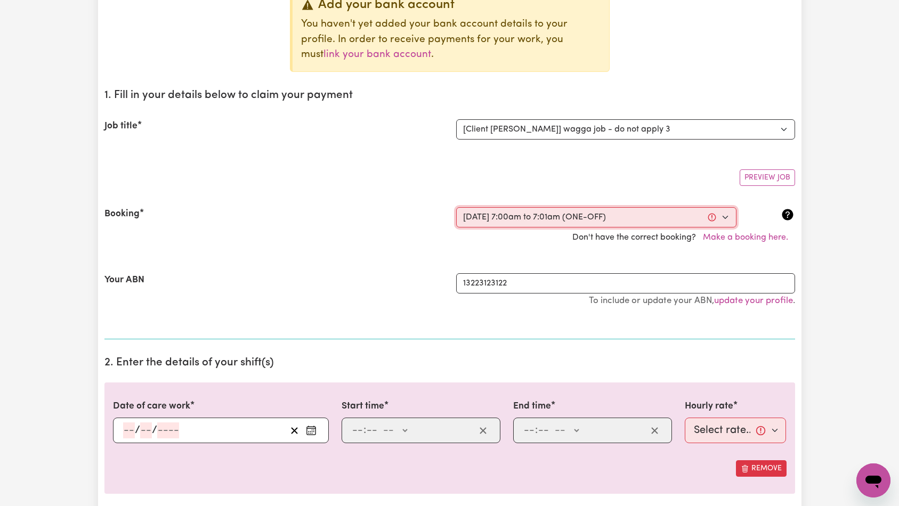
type input "2025"
type input "07:00"
type input "7"
type input "0"
select select "am"
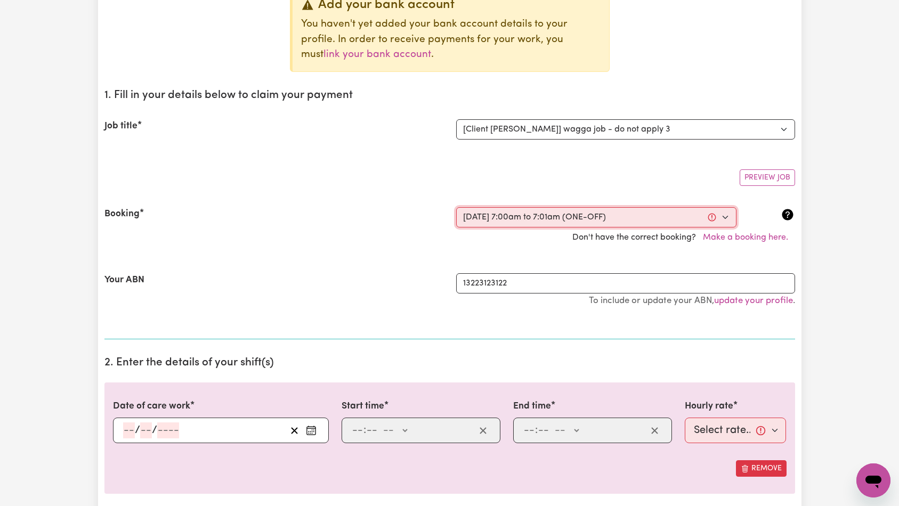
type input "07:01"
type input "7"
type input "1"
select select "am"
select select "25-Weekday"
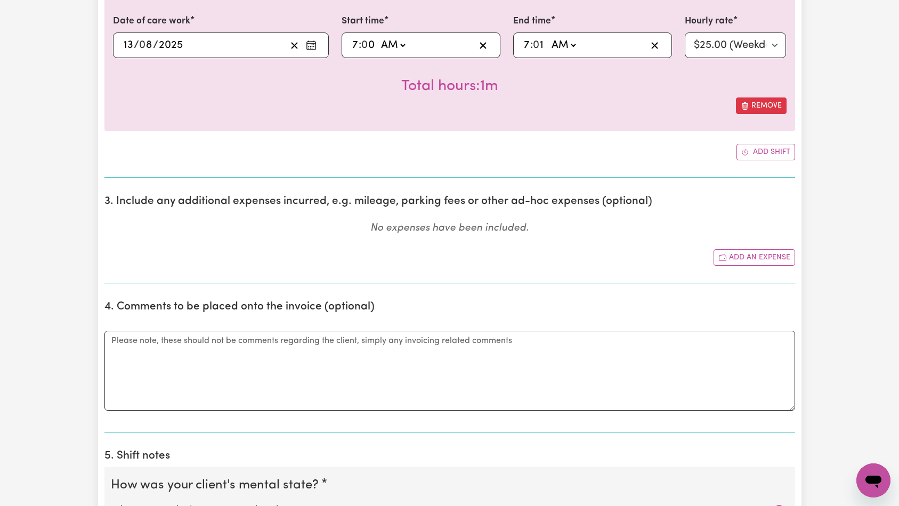
scroll to position [1105, 0]
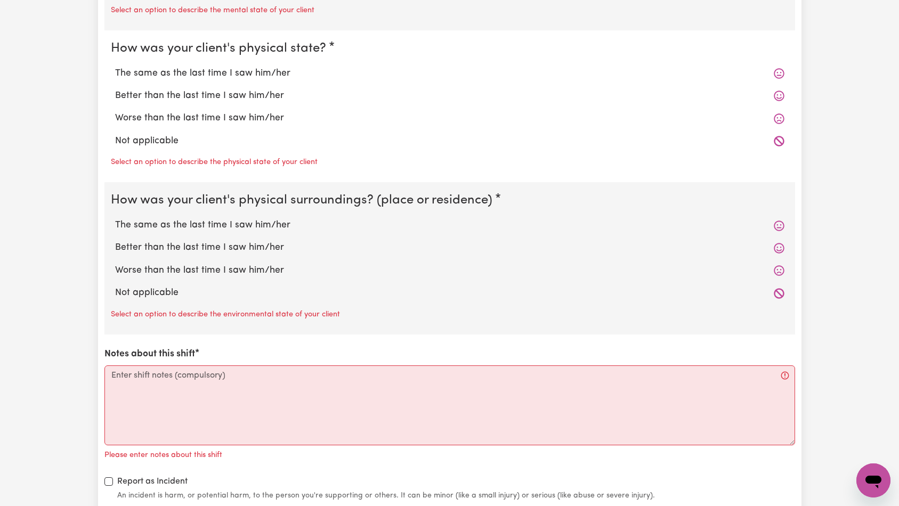
click at [156, 140] on label "Not applicable" at bounding box center [449, 141] width 669 height 14
click at [115, 134] on input "Not applicable" at bounding box center [115, 134] width 1 height 1
radio input "true"
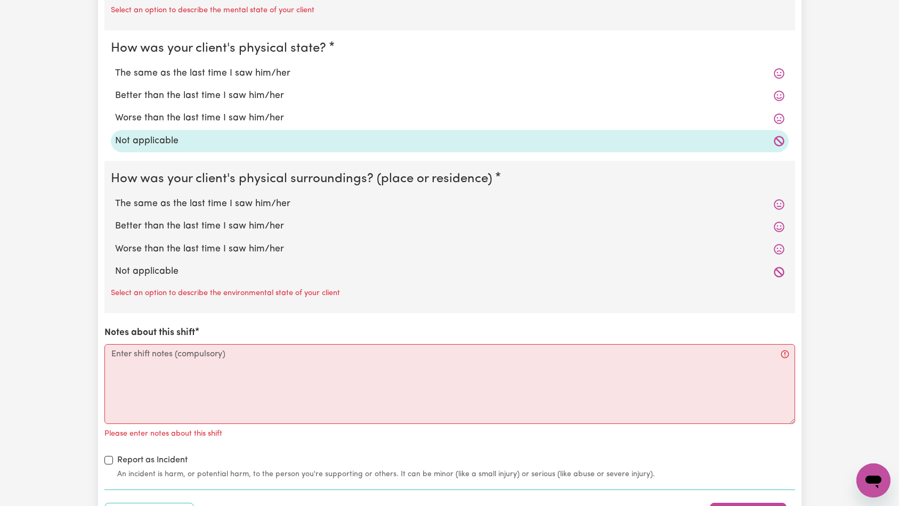
click at [164, 284] on div "Select an option to describe the environmental state of your client" at bounding box center [450, 292] width 678 height 17
click at [163, 277] on label "Not applicable" at bounding box center [449, 272] width 669 height 14
click at [115, 265] on input "Not applicable" at bounding box center [115, 264] width 1 height 1
radio input "true"
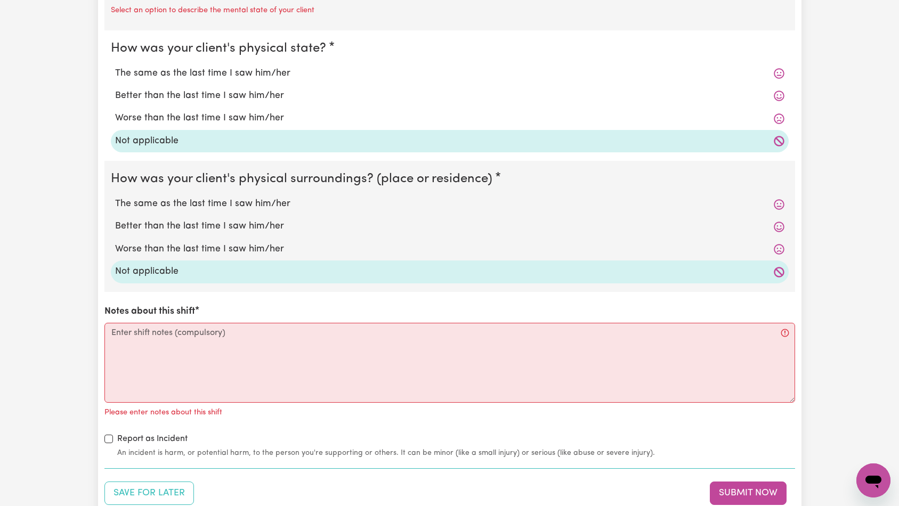
scroll to position [715, 0]
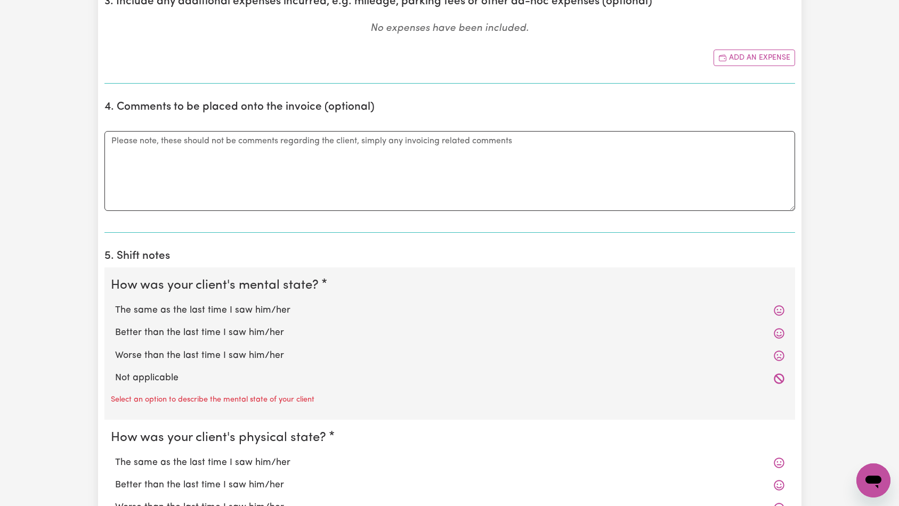
click at [153, 377] on label "Not applicable" at bounding box center [449, 378] width 669 height 14
click at [115, 371] on input "Not applicable" at bounding box center [115, 371] width 1 height 1
radio input "true"
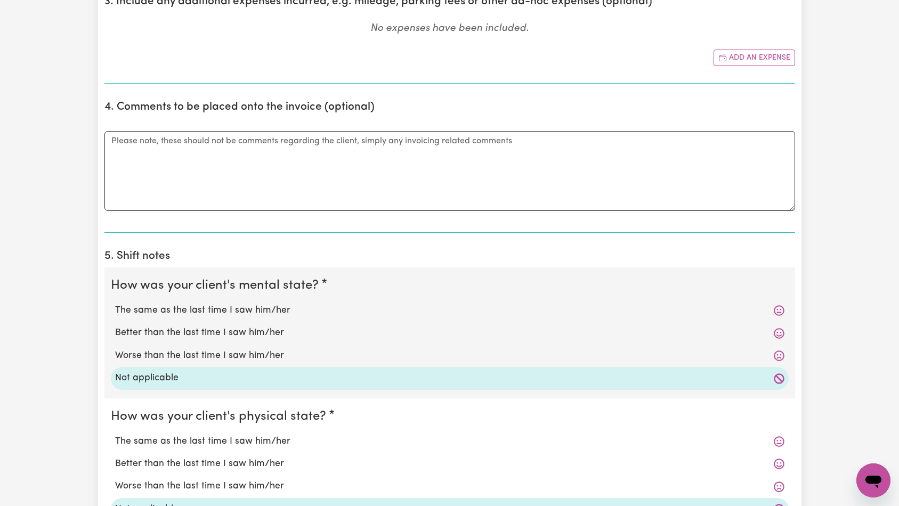
scroll to position [1009, 0]
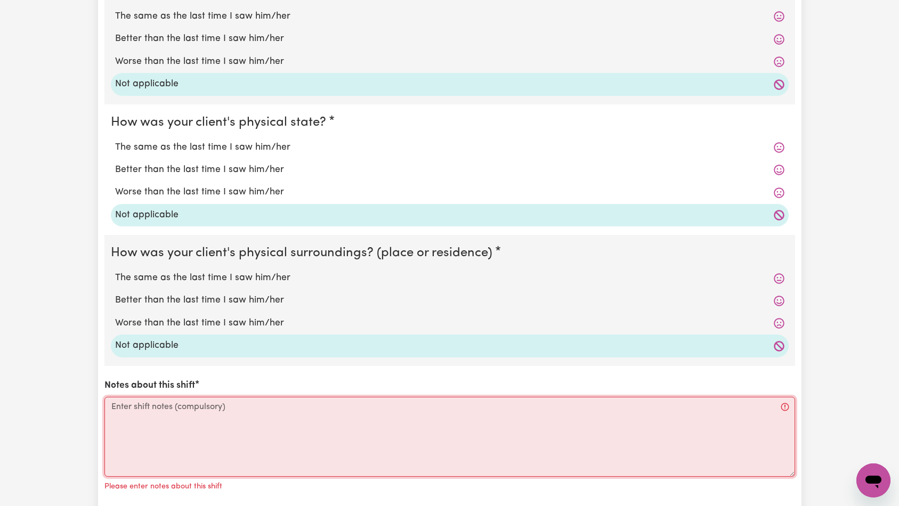
click at [223, 427] on textarea "Notes about this shift" at bounding box center [449, 437] width 691 height 80
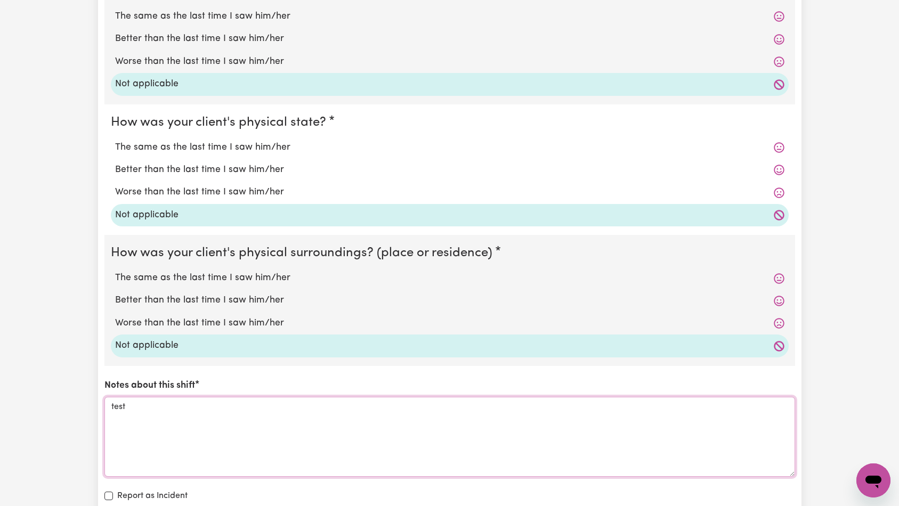
scroll to position [1250, 0]
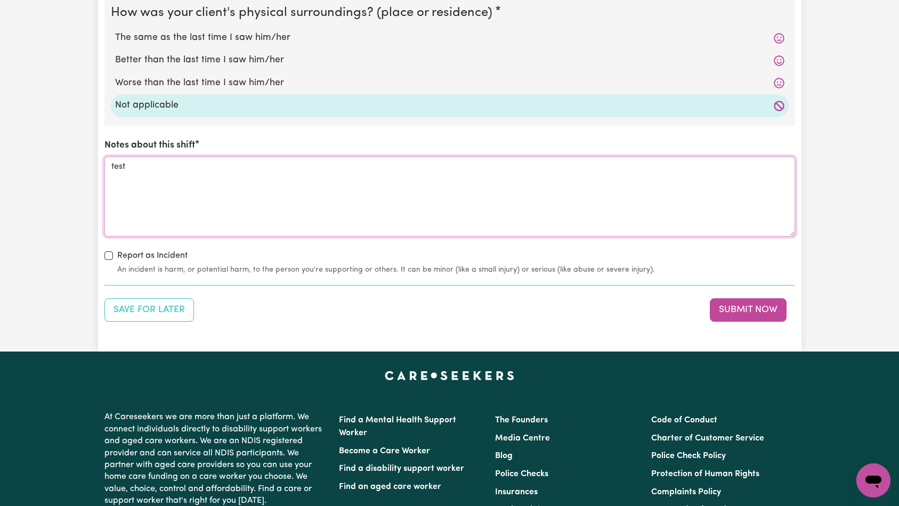
type textarea "test"
click at [727, 310] on button "Submit Now" at bounding box center [748, 309] width 77 height 23
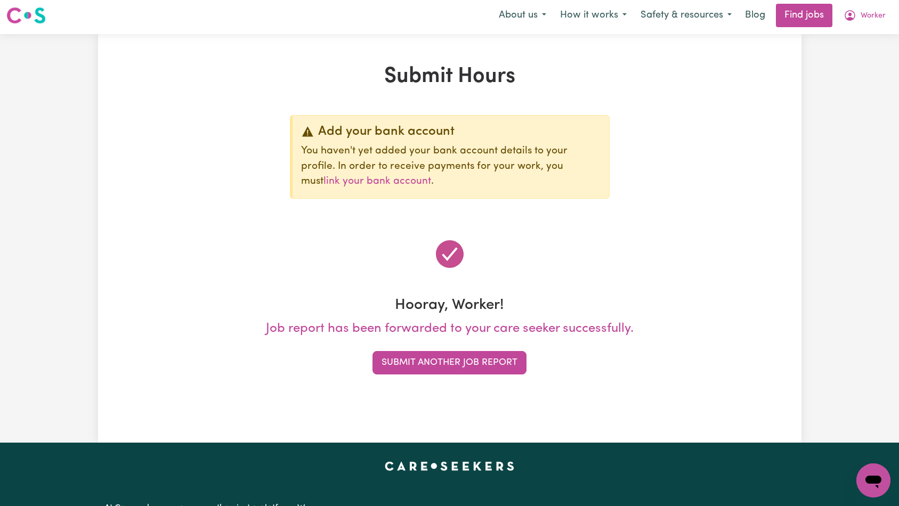
scroll to position [0, 0]
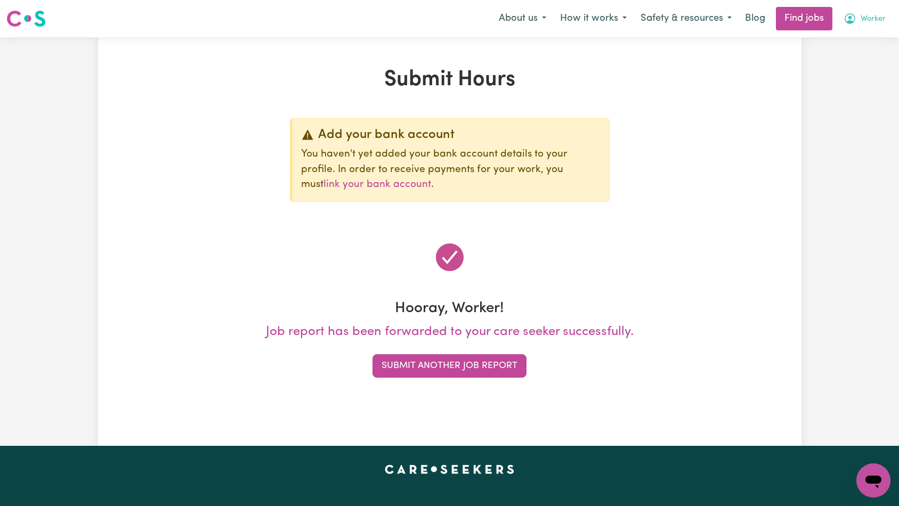
click at [874, 25] on span "Worker" at bounding box center [873, 19] width 25 height 12
click at [870, 38] on link "My Account" at bounding box center [850, 41] width 84 height 20
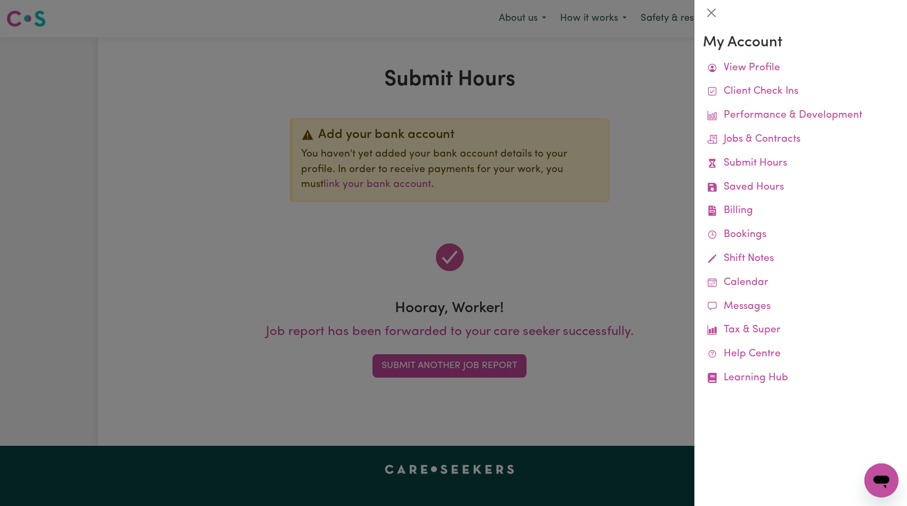
click at [640, 65] on div at bounding box center [453, 253] width 907 height 506
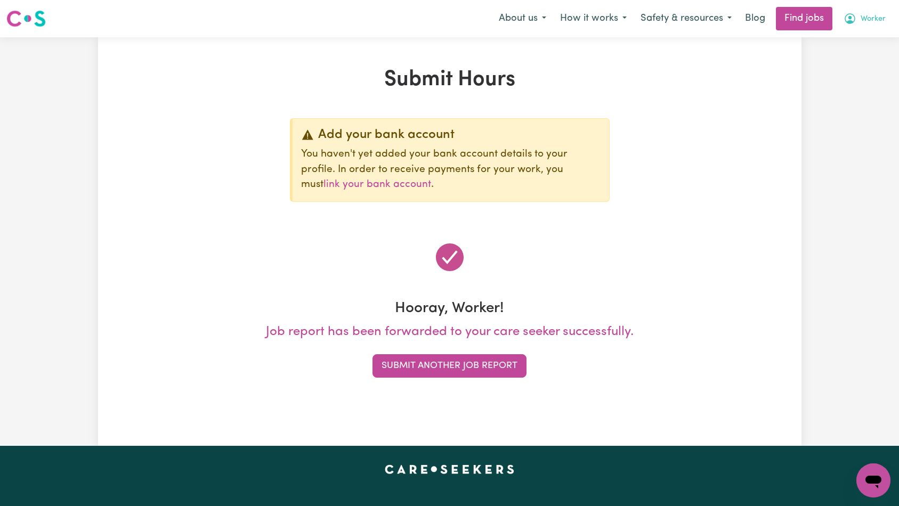
click at [871, 25] on span "Worker" at bounding box center [873, 19] width 25 height 12
click at [843, 83] on link "Logout" at bounding box center [850, 81] width 84 height 20
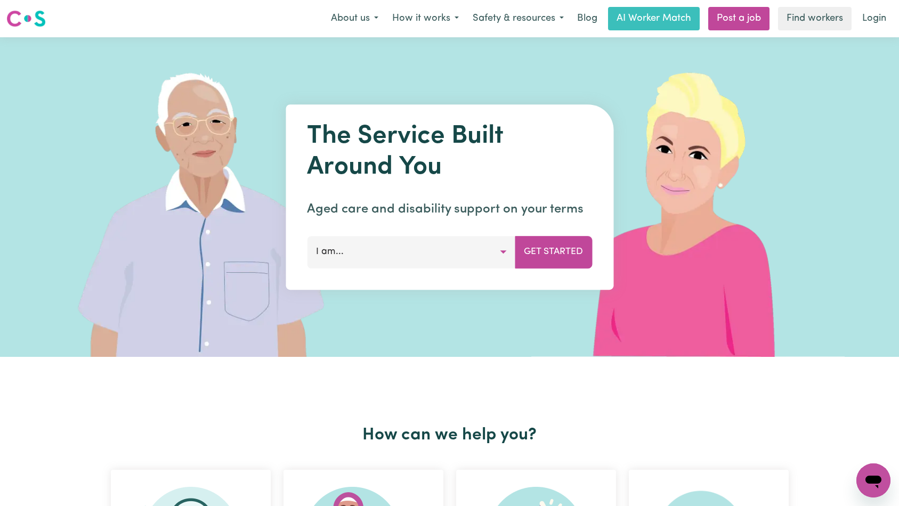
click at [871, 19] on link "Login" at bounding box center [874, 18] width 37 height 23
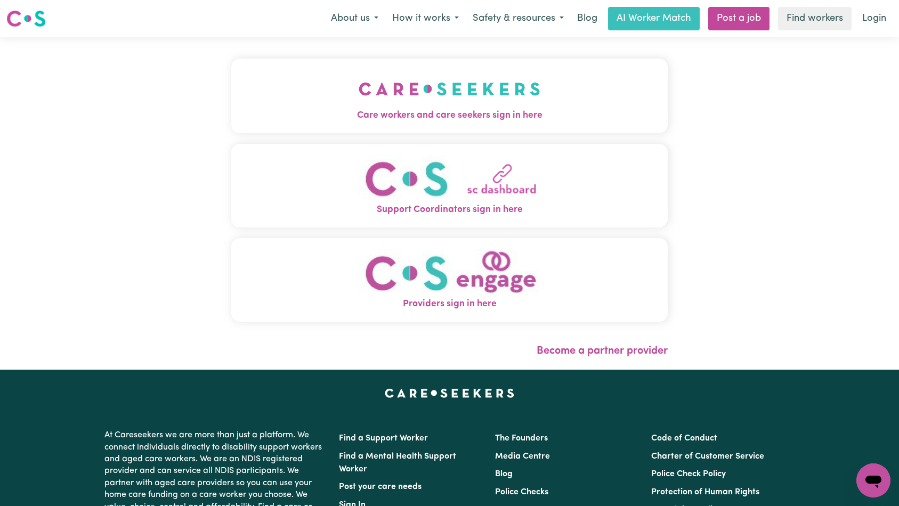
click at [359, 81] on img "Care workers and care seekers sign in here" at bounding box center [450, 88] width 182 height 39
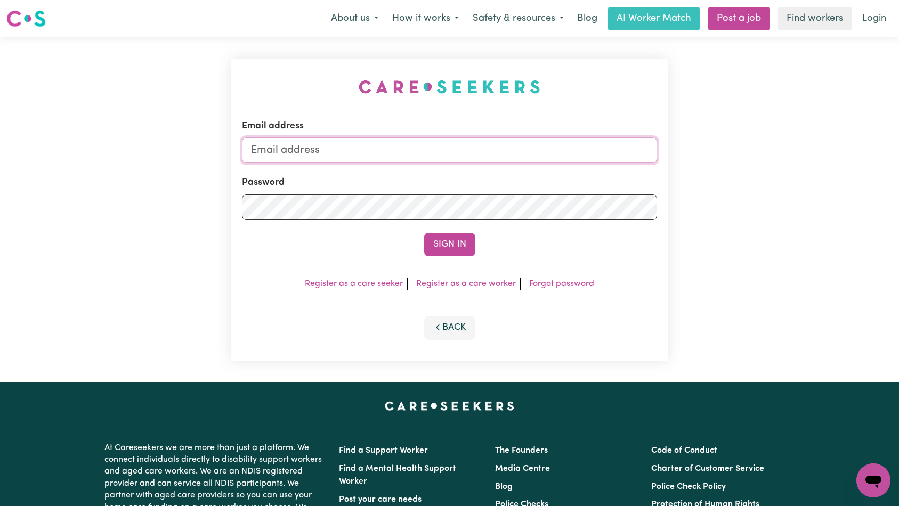
click at [497, 154] on input "Email address" at bounding box center [450, 150] width 416 height 26
type input "florenzkeirtcuizon+client@gmail.com"
click at [460, 242] on button "Sign In" at bounding box center [449, 244] width 51 height 23
